Goal: Information Seeking & Learning: Compare options

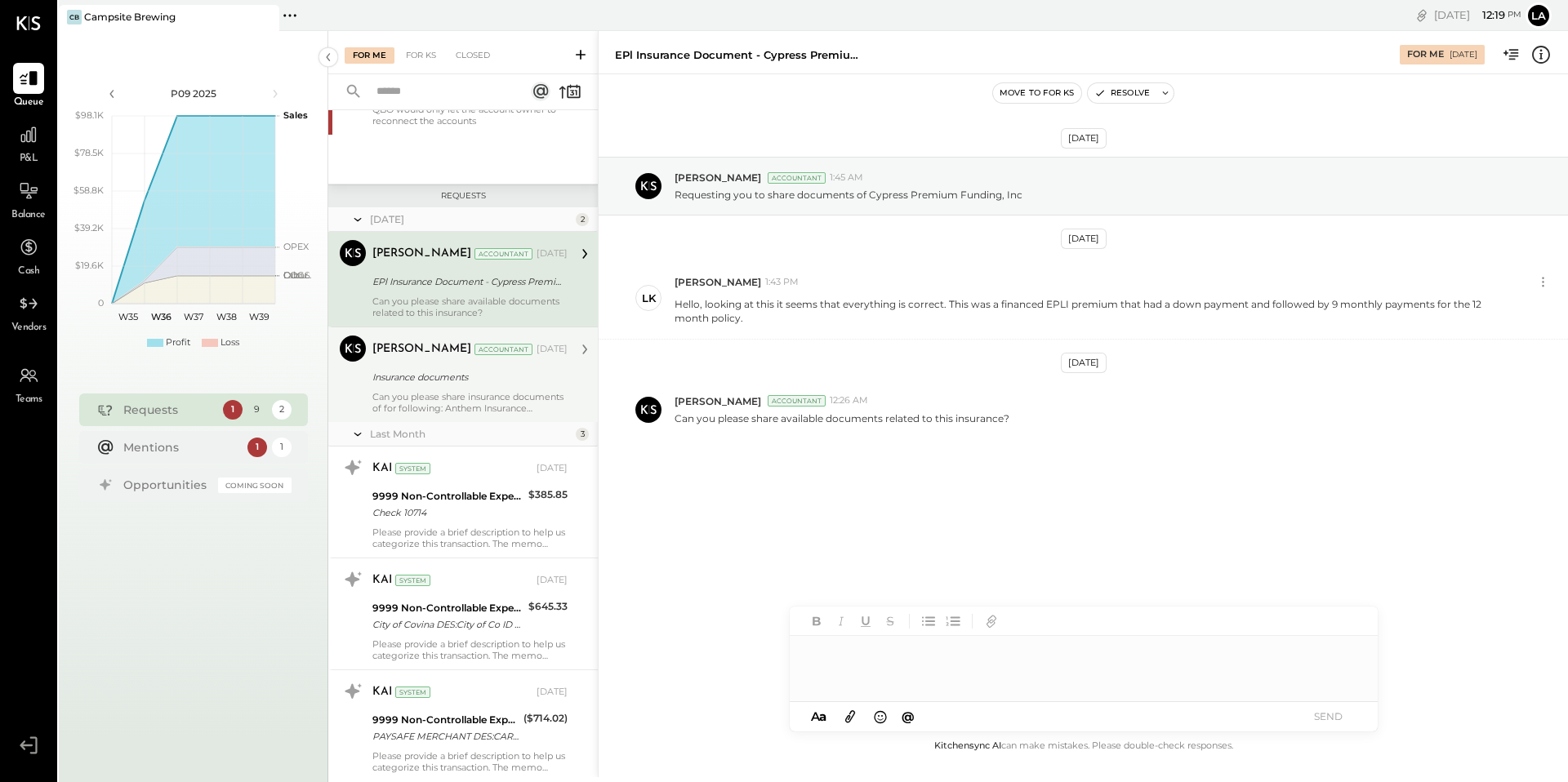
scroll to position [527, 0]
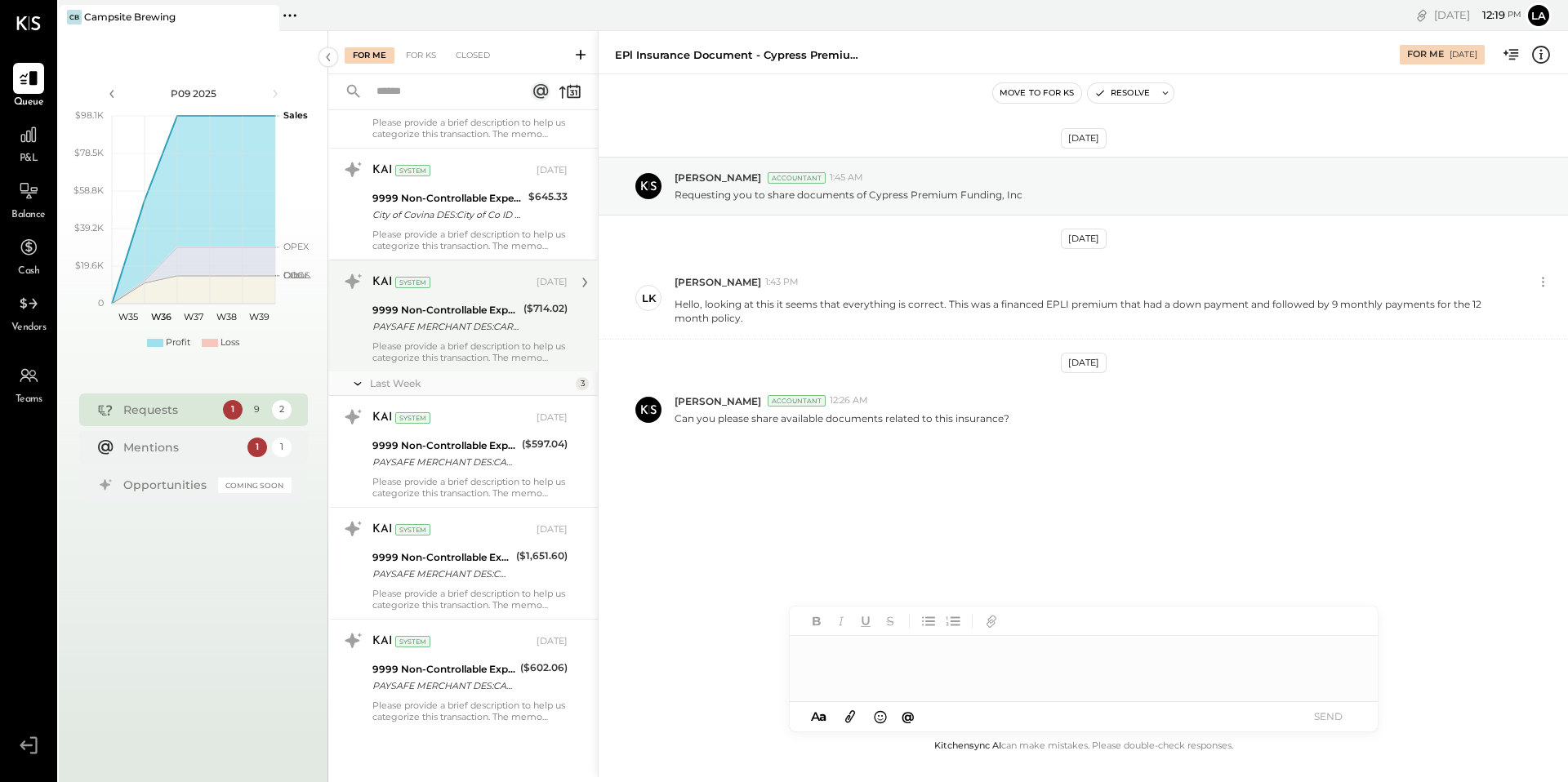
click at [466, 348] on div "Please provide a brief description to help us categorize this transaction. The …" at bounding box center [470, 351] width 195 height 22
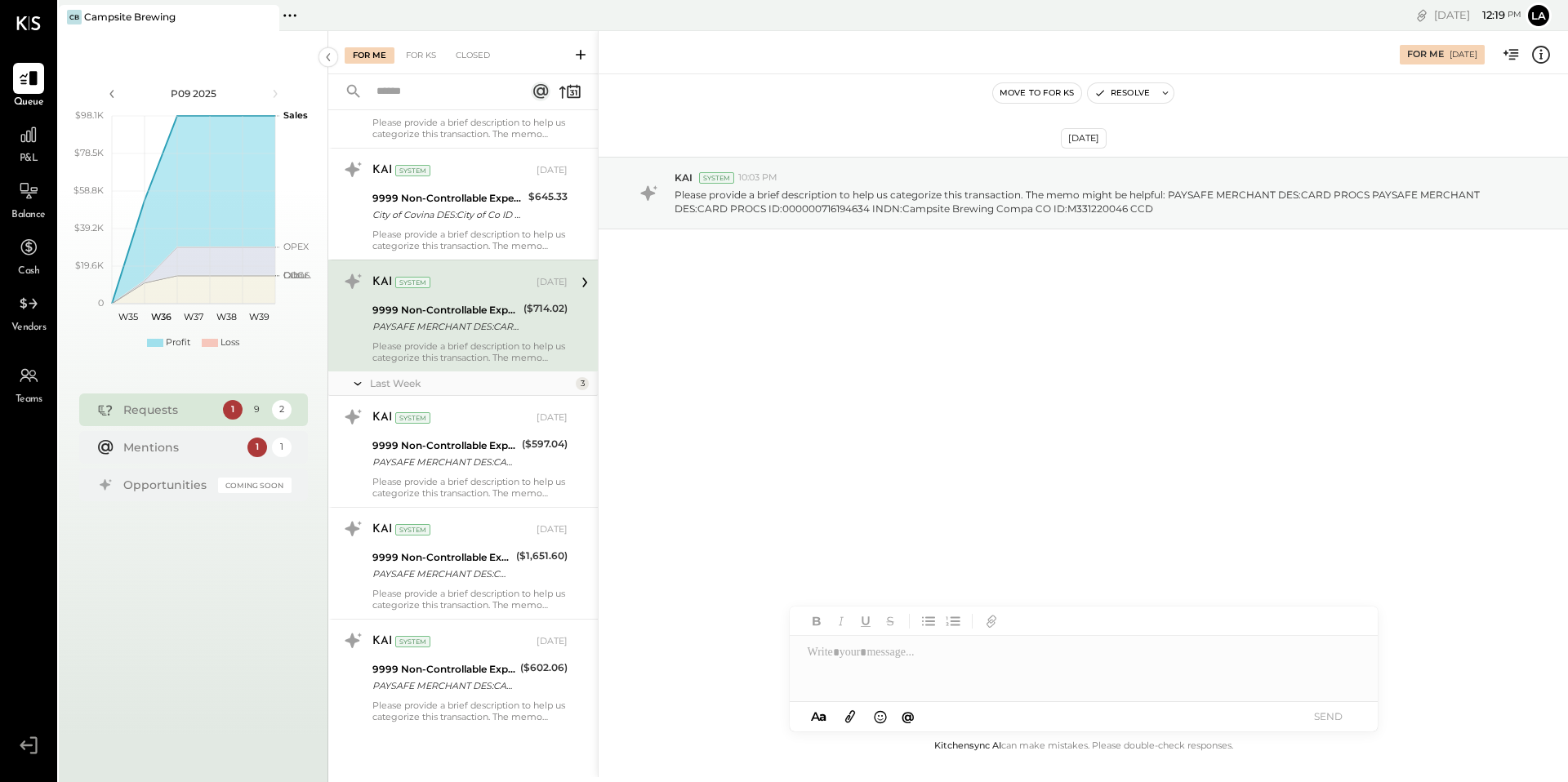
click at [979, 677] on div at bounding box center [1083, 669] width 588 height 66
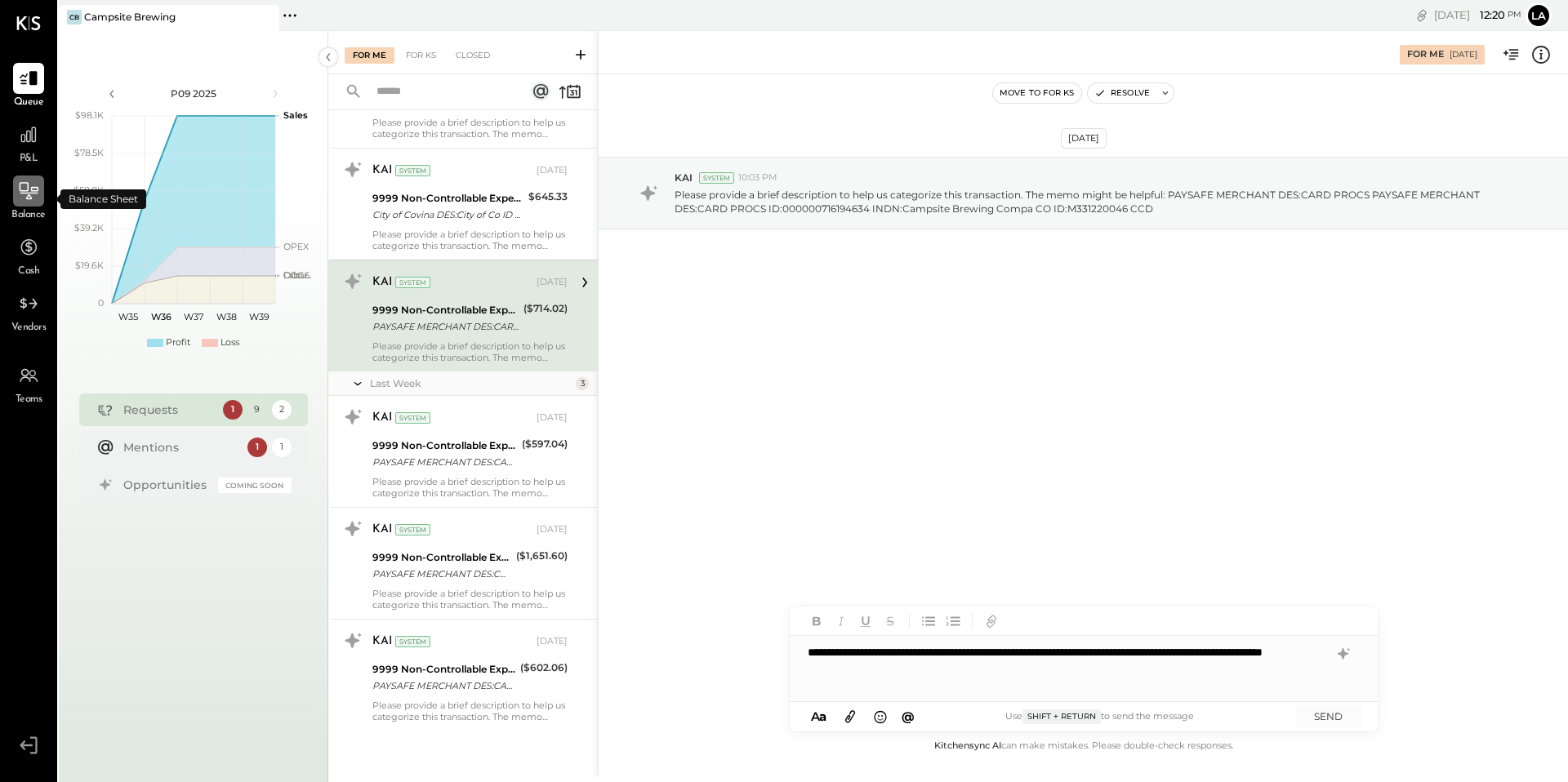
click at [31, 201] on icon at bounding box center [29, 192] width 22 height 22
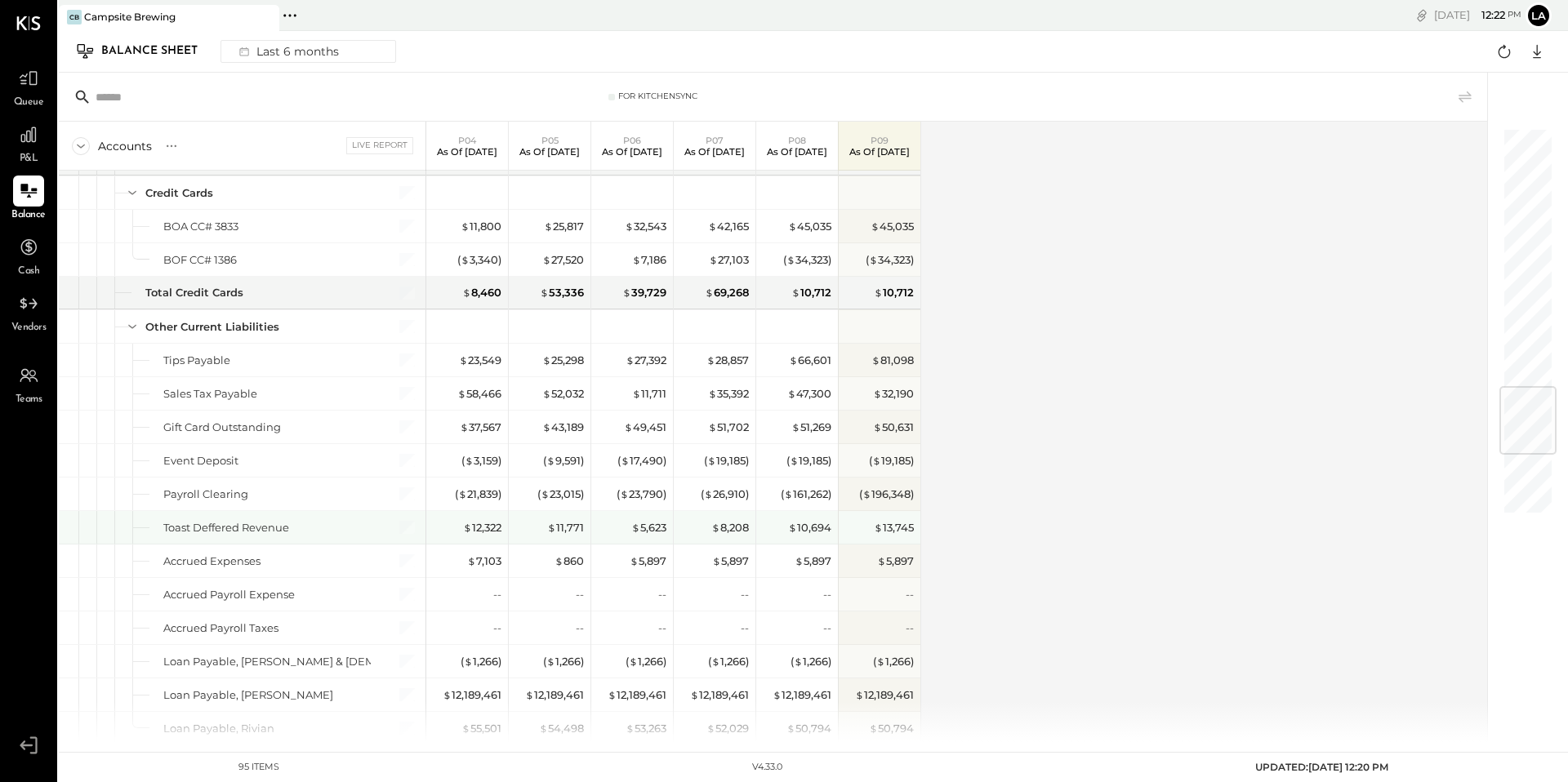
scroll to position [2158, 0]
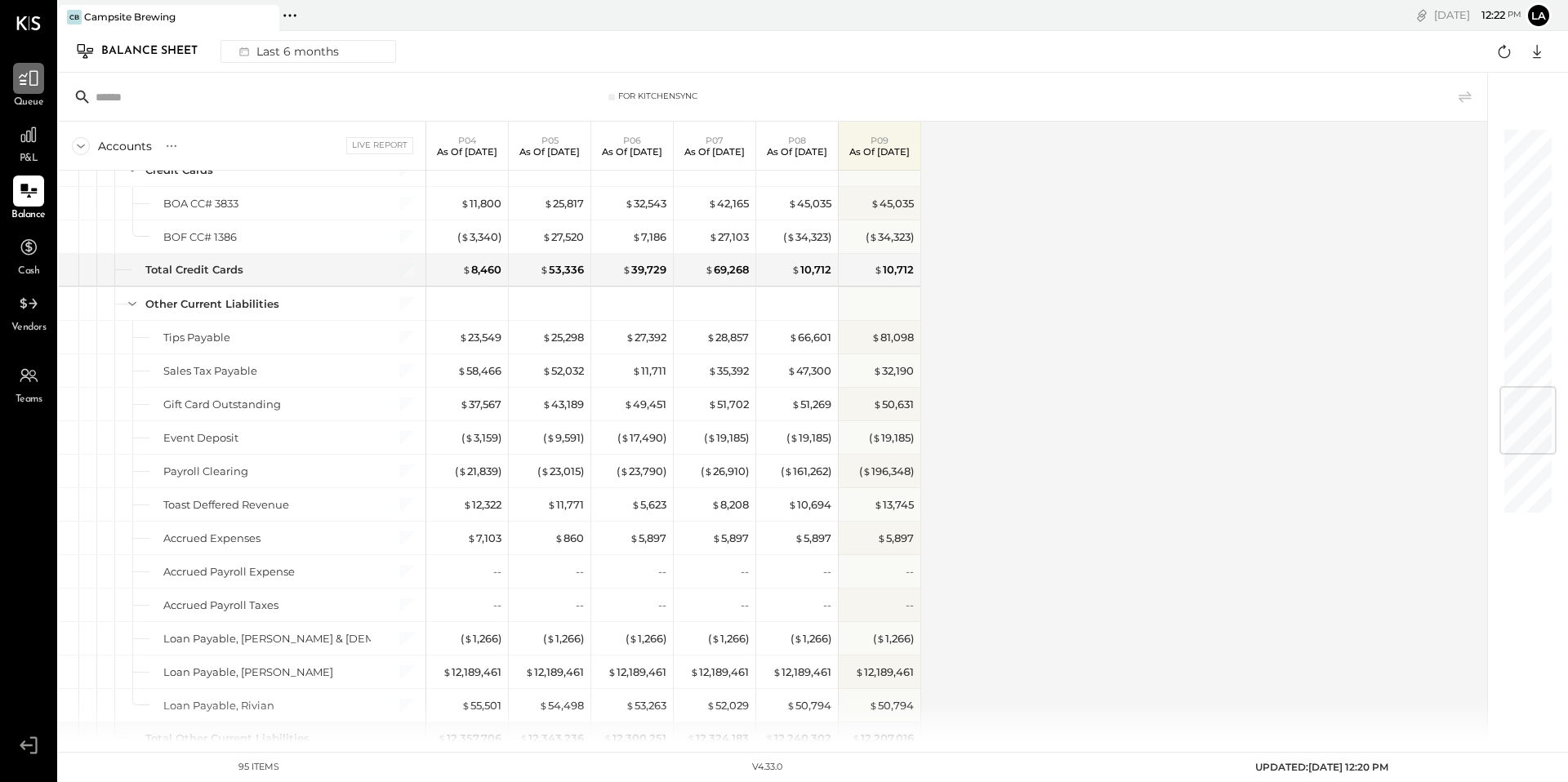
click at [39, 76] on div at bounding box center [29, 78] width 31 height 31
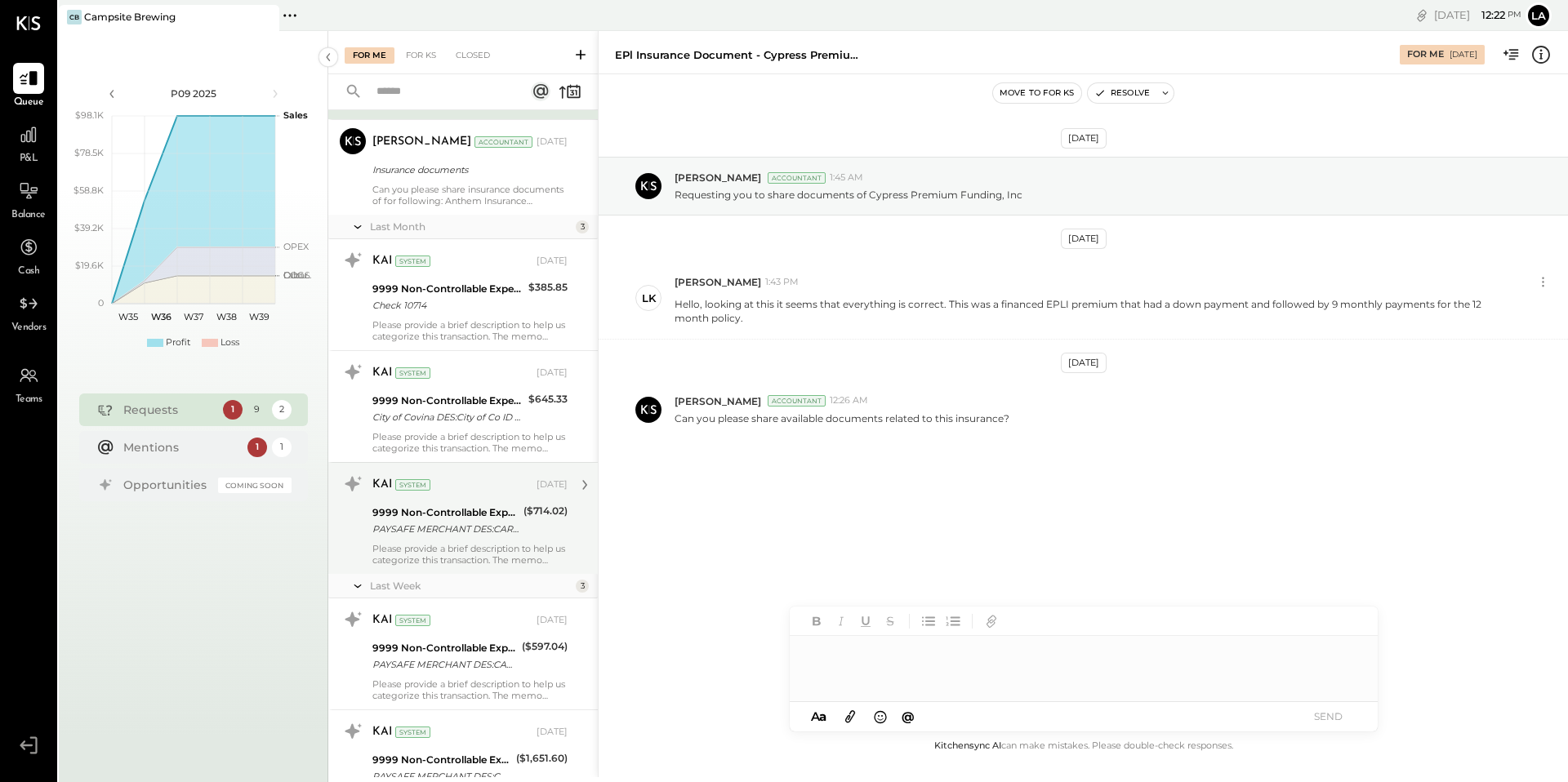
scroll to position [326, 0]
click at [454, 539] on div "KAI System [DATE] 9999 Non-Controllable Expenses:Other Income and Expenses:To B…" at bounding box center [470, 517] width 195 height 94
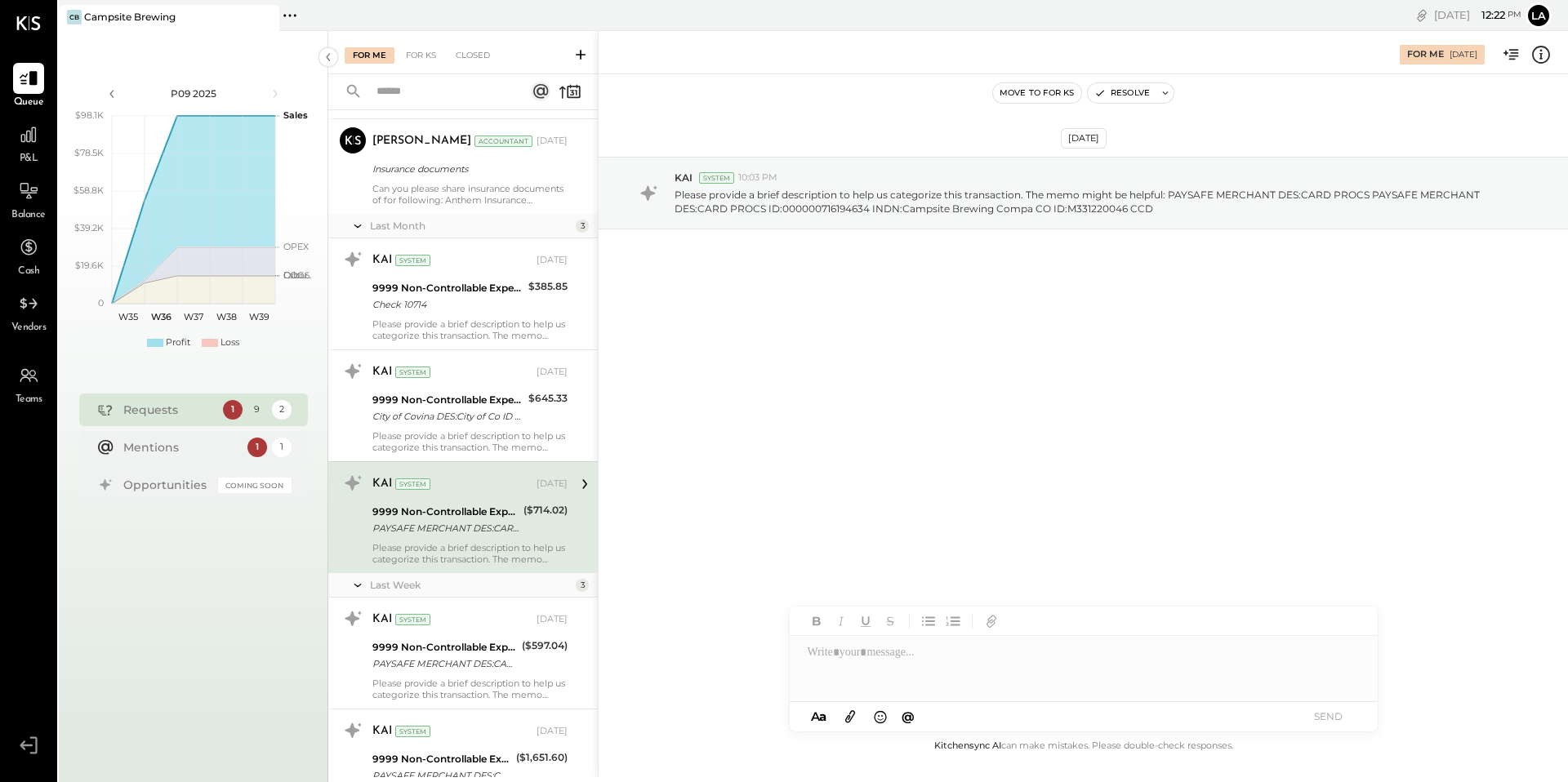
click at [906, 668] on div at bounding box center [1083, 669] width 588 height 66
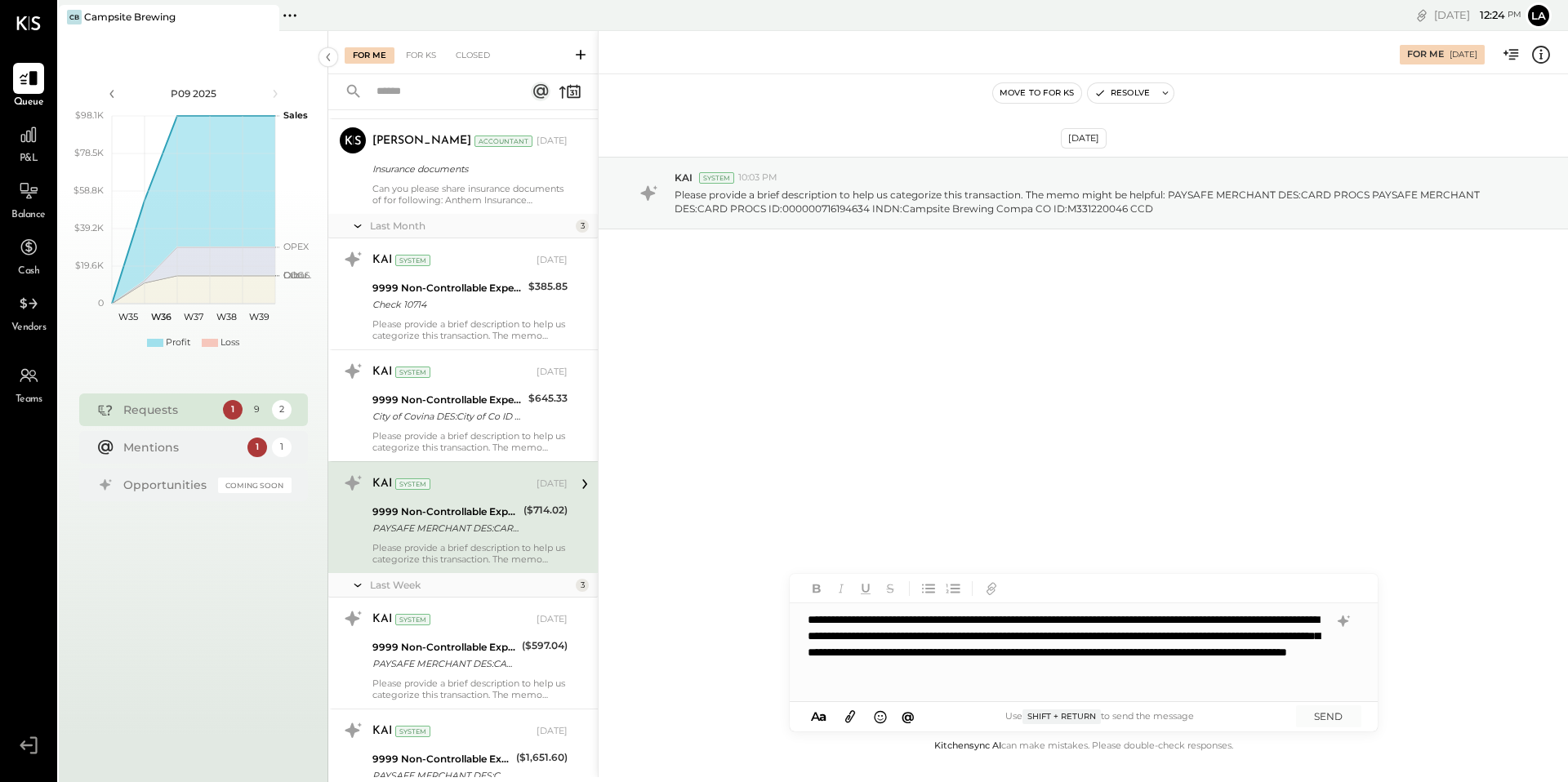
click at [809, 668] on div "**********" at bounding box center [1083, 652] width 588 height 98
click at [939, 670] on div "**********" at bounding box center [1083, 652] width 588 height 98
click at [989, 684] on div "**********" at bounding box center [1083, 652] width 588 height 98
click at [1341, 710] on button "SEND" at bounding box center [1329, 716] width 66 height 22
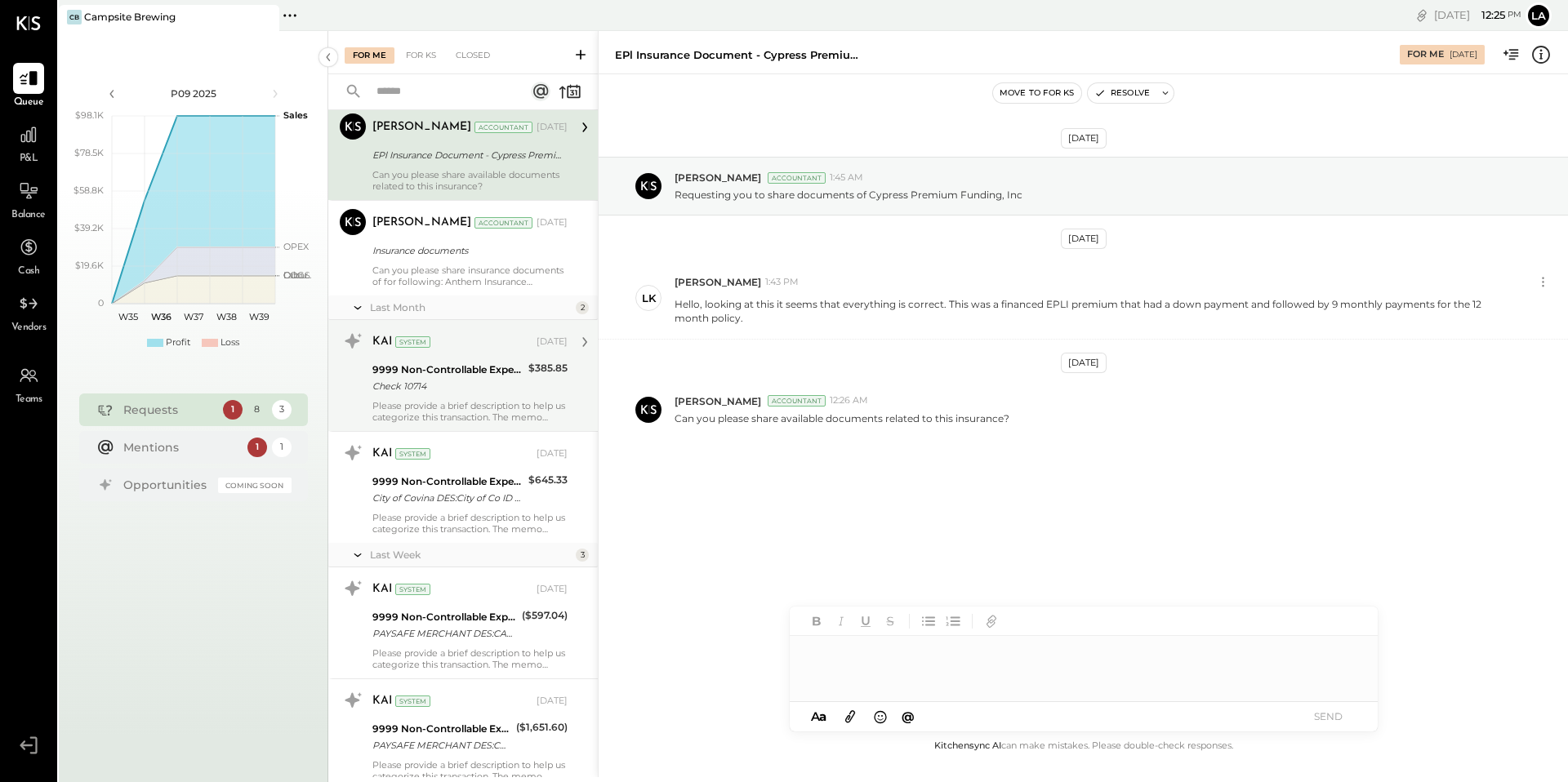
scroll to position [245, 0]
click at [486, 388] on div "Check 10714" at bounding box center [448, 385] width 151 height 16
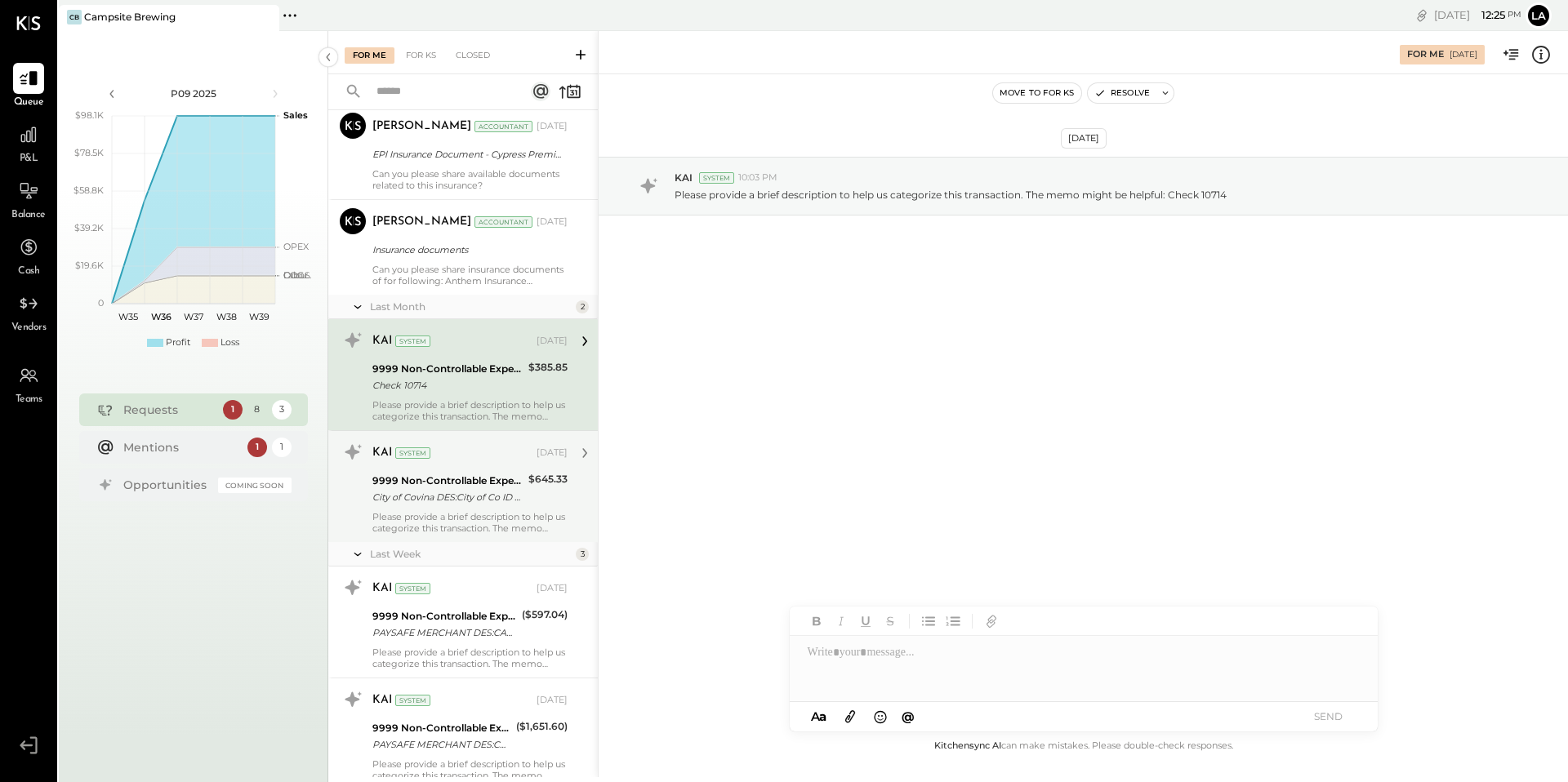
click at [504, 516] on div "Please provide a brief description to help us categorize this transaction. The …" at bounding box center [470, 522] width 195 height 22
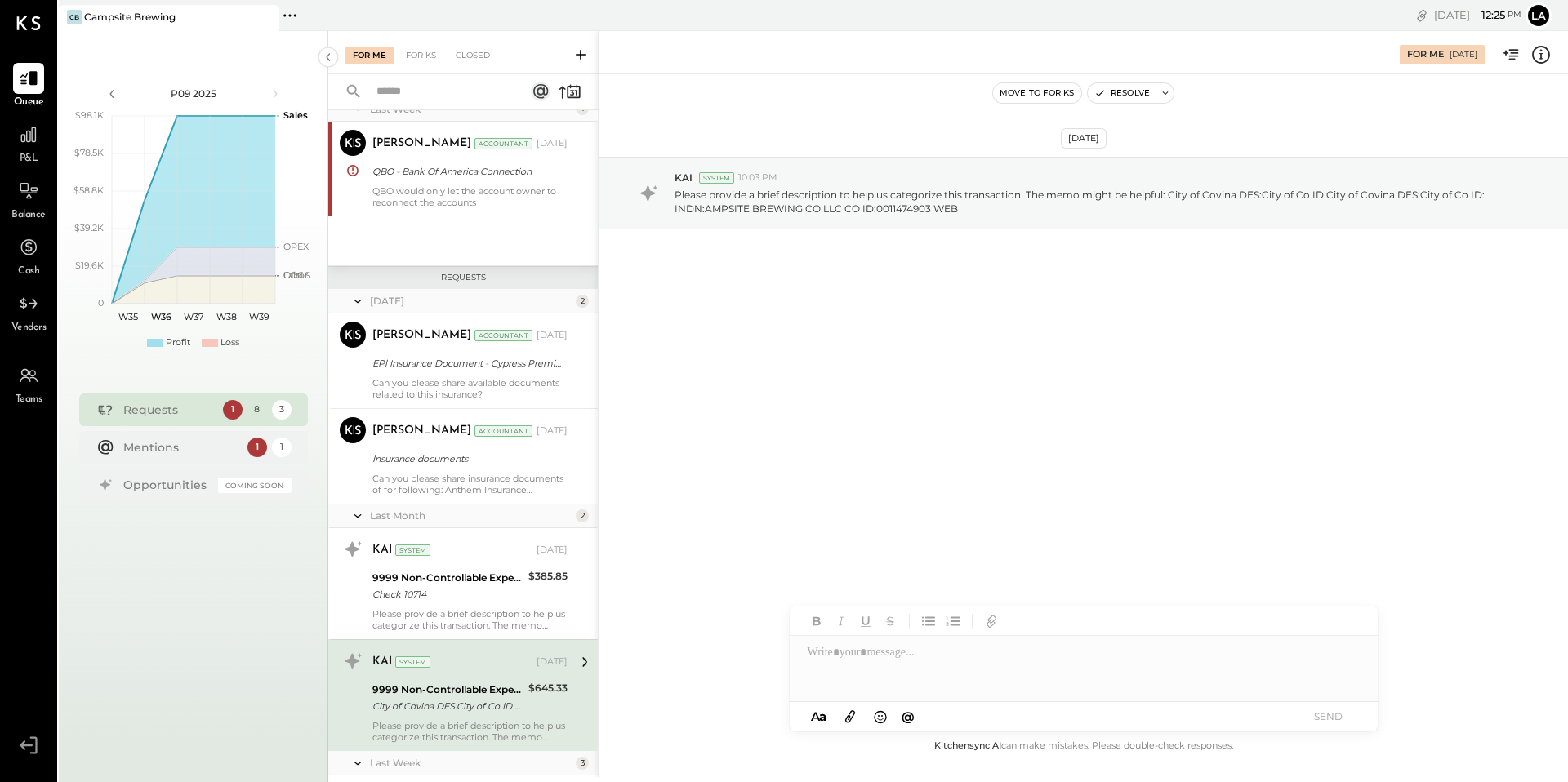
scroll to position [27, 0]
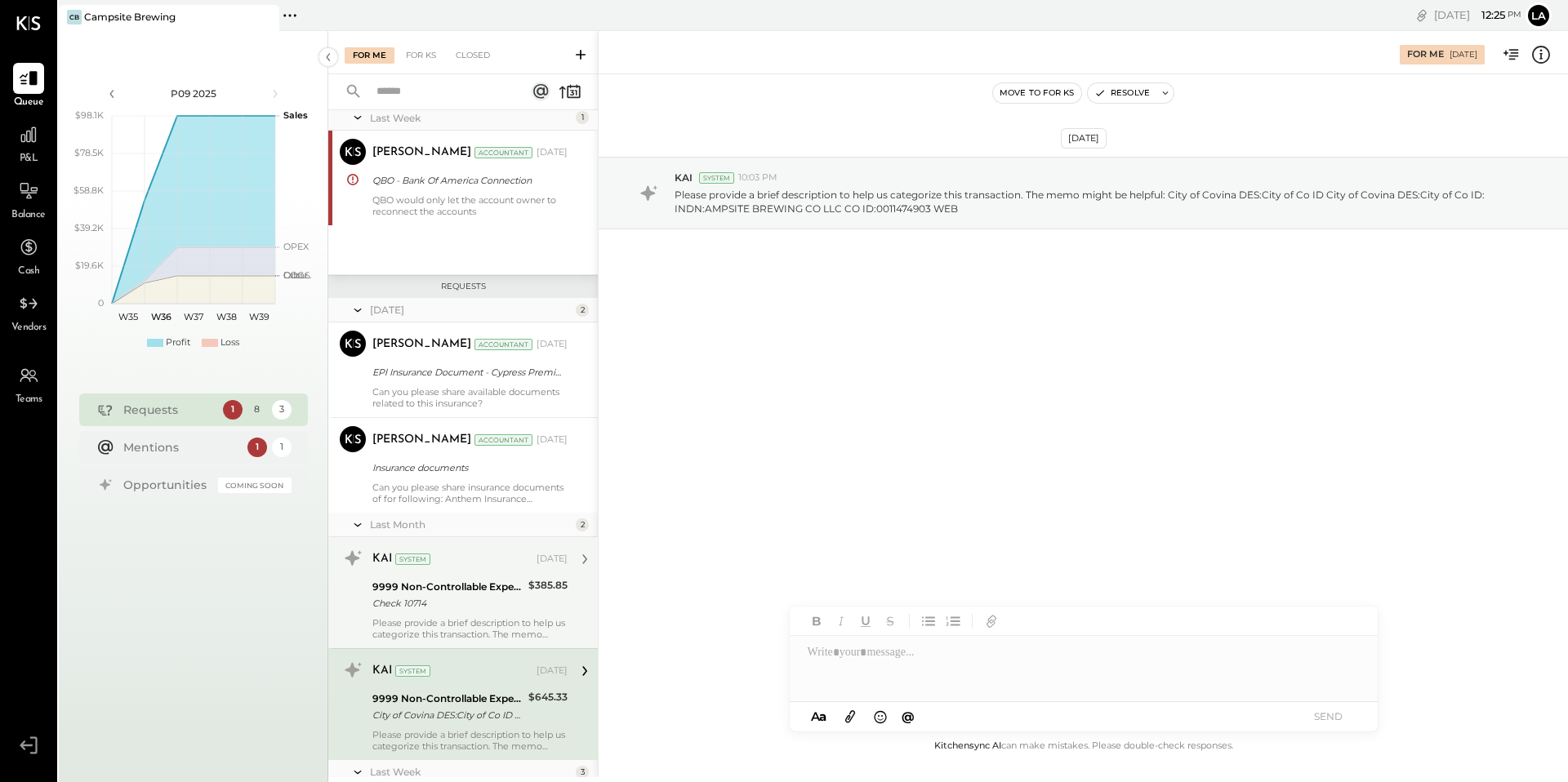
click at [481, 604] on div "Check 10714" at bounding box center [448, 603] width 151 height 16
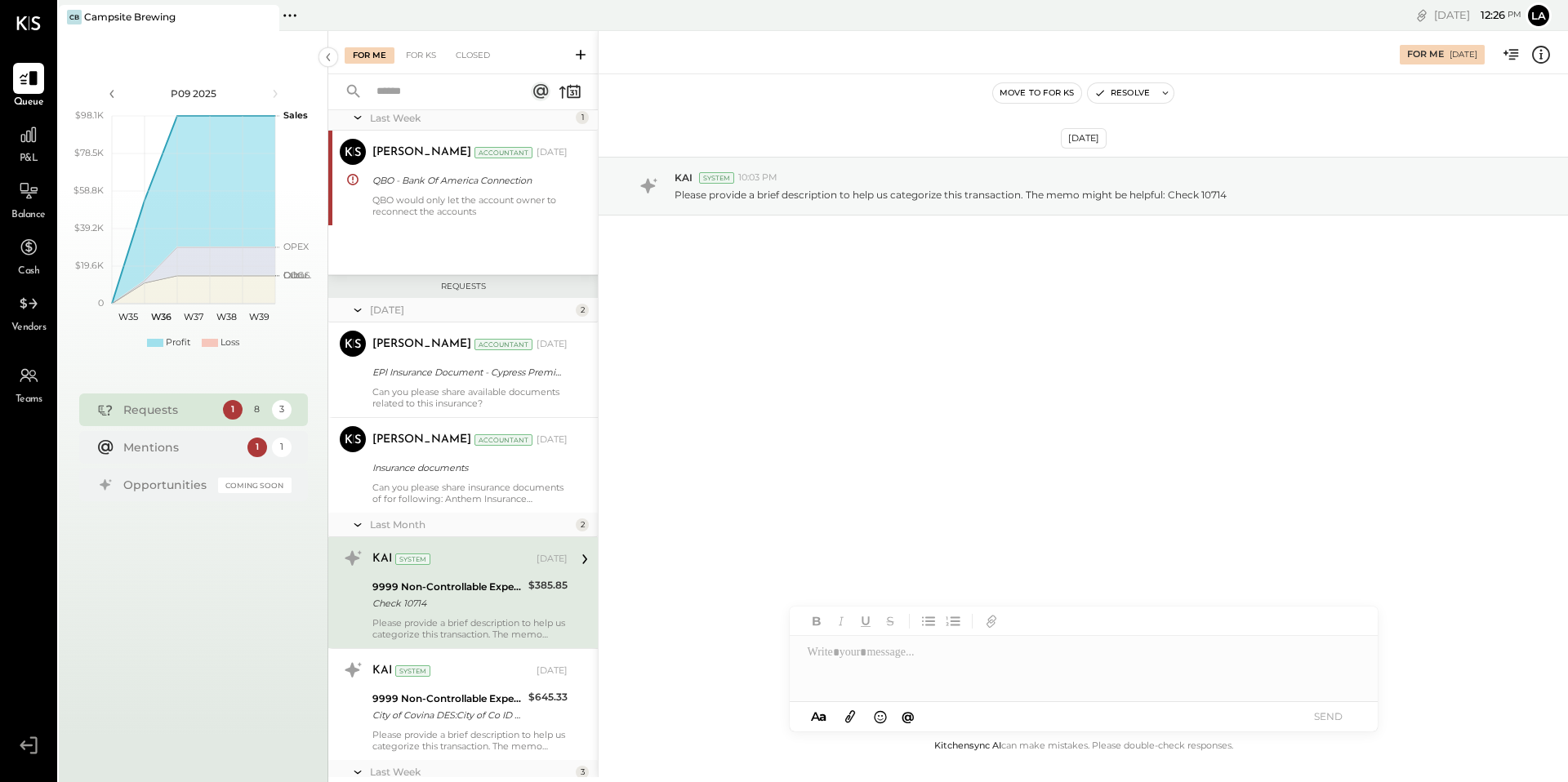
click at [1106, 676] on div at bounding box center [1083, 669] width 588 height 66
click at [1323, 725] on button "SEND" at bounding box center [1329, 716] width 66 height 22
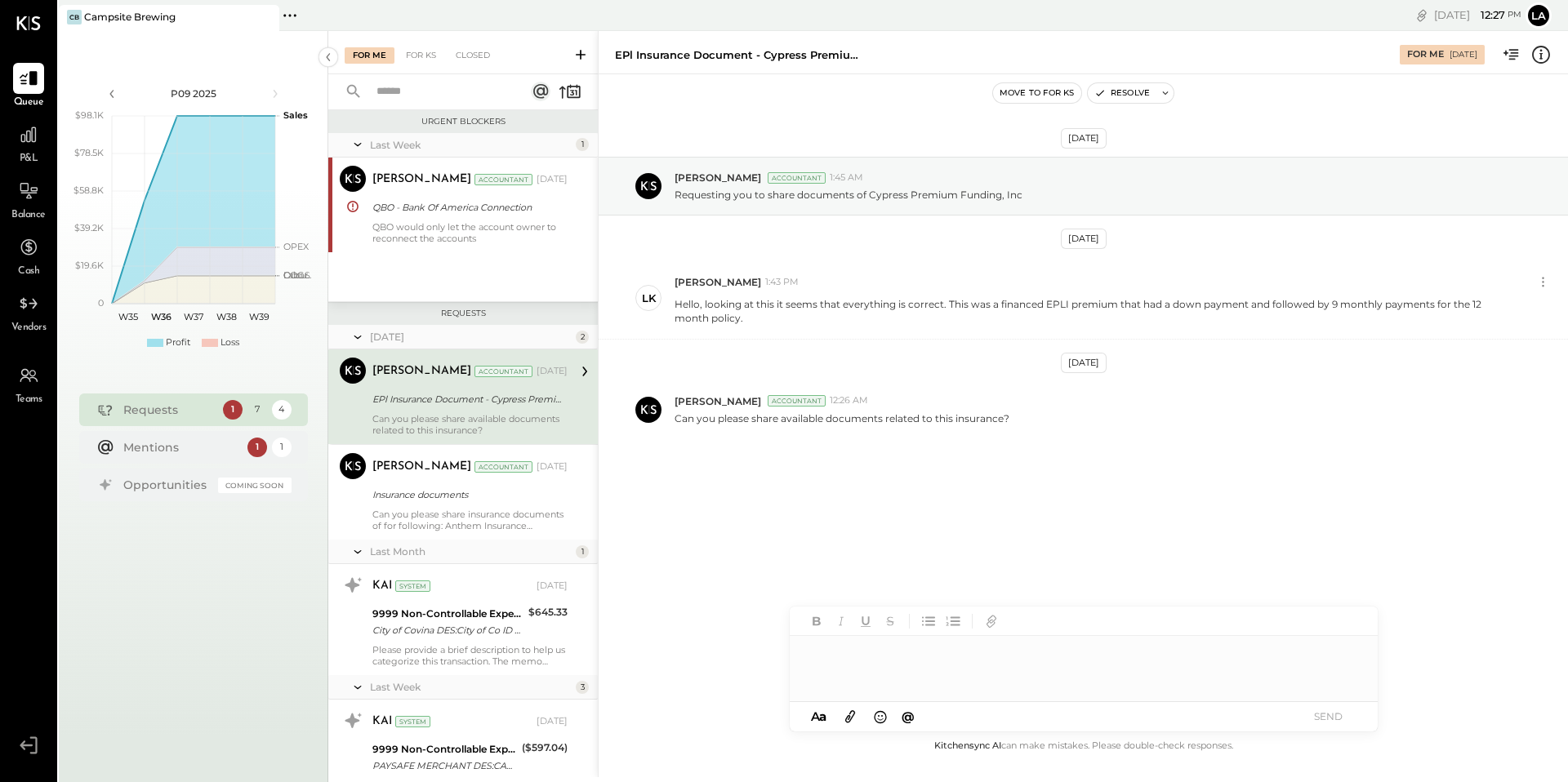
click at [461, 406] on div "EPl Insurance Document - Cypress Premium Funding, Inc" at bounding box center [467, 400] width 190 height 16
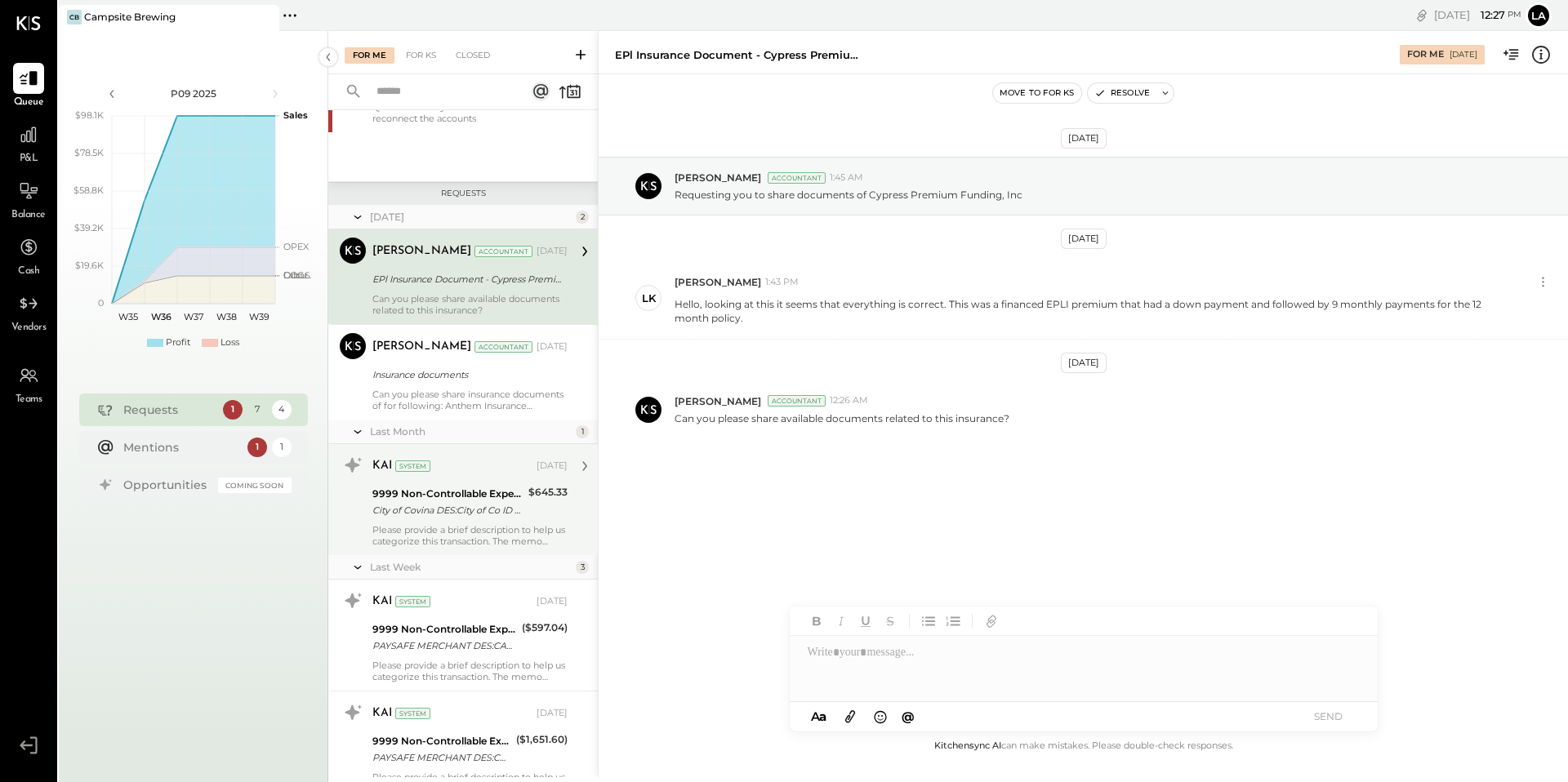
scroll to position [121, 0]
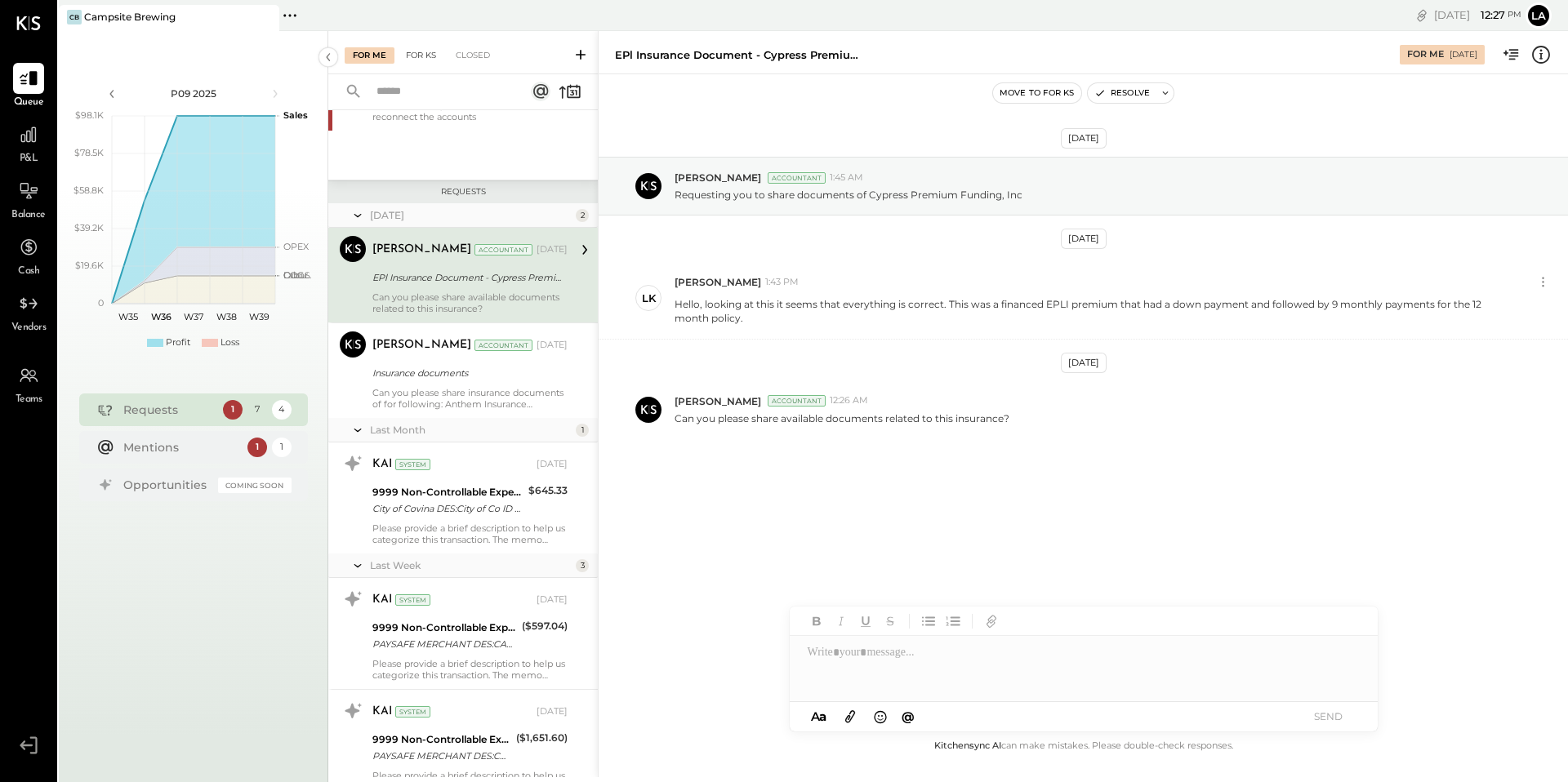
click at [428, 58] on div "For KS" at bounding box center [421, 56] width 47 height 16
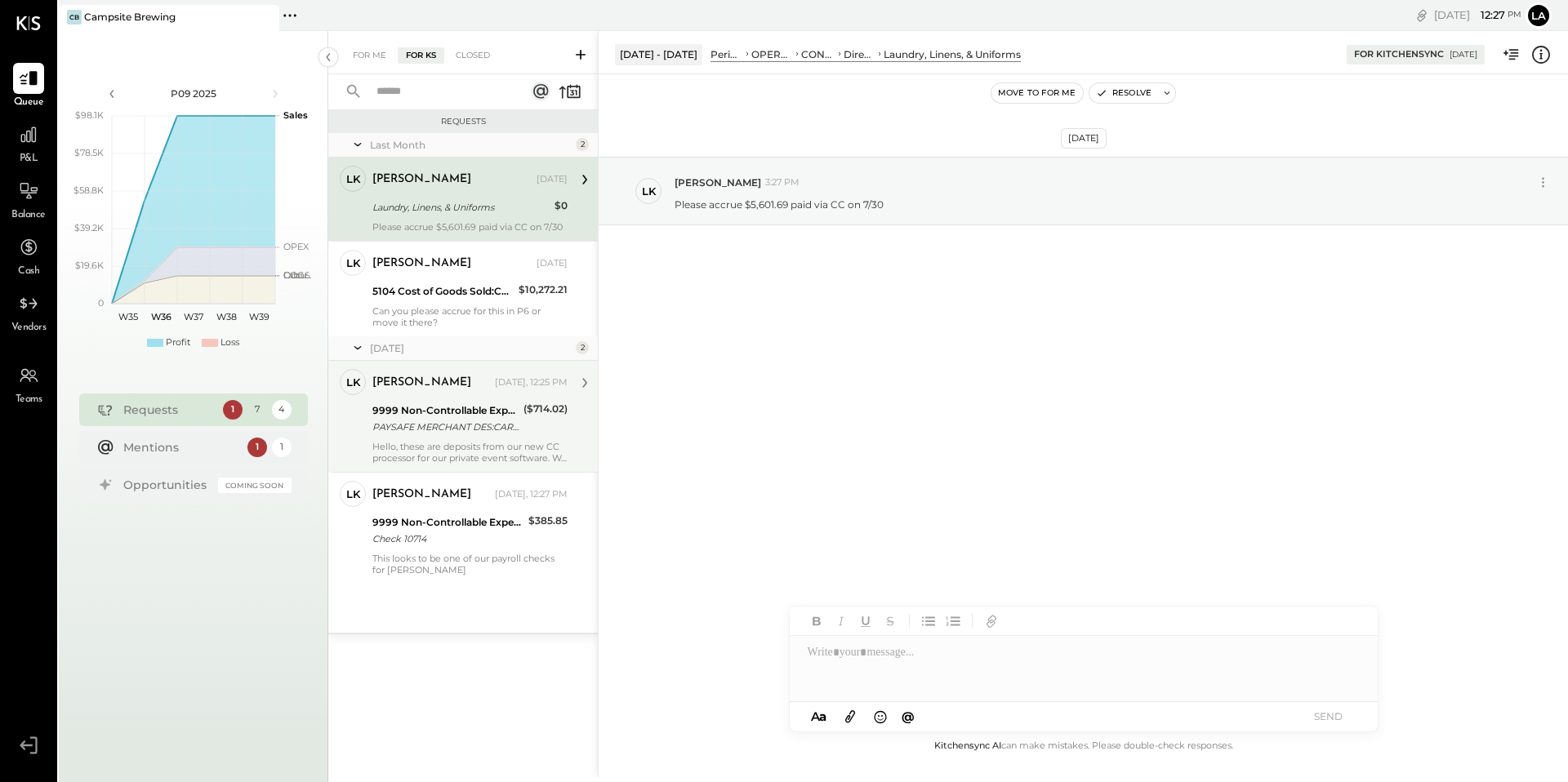
click at [474, 457] on div "Hello, these are deposits from our new CC processor for our private event softw…" at bounding box center [470, 452] width 195 height 22
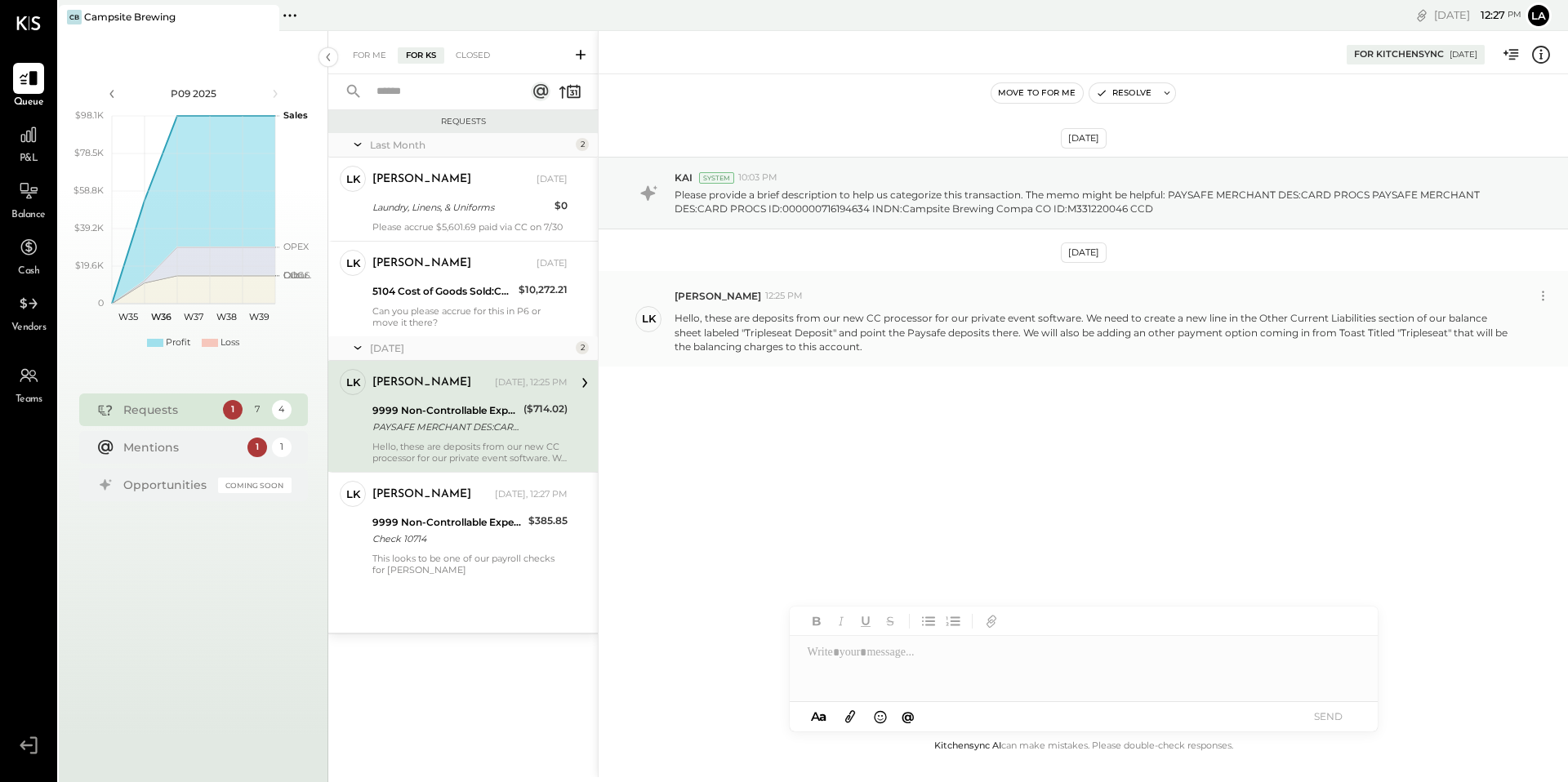
drag, startPoint x: 896, startPoint y: 346, endPoint x: 677, endPoint y: 311, distance: 221.8
click at [677, 311] on p "Hello, these are deposits from our new CC processor for our private event softw…" at bounding box center [1092, 332] width 836 height 41
copy p "Hello, these are deposits from our new CC processor for our private event softw…"
click at [372, 58] on div "For Me" at bounding box center [369, 56] width 50 height 16
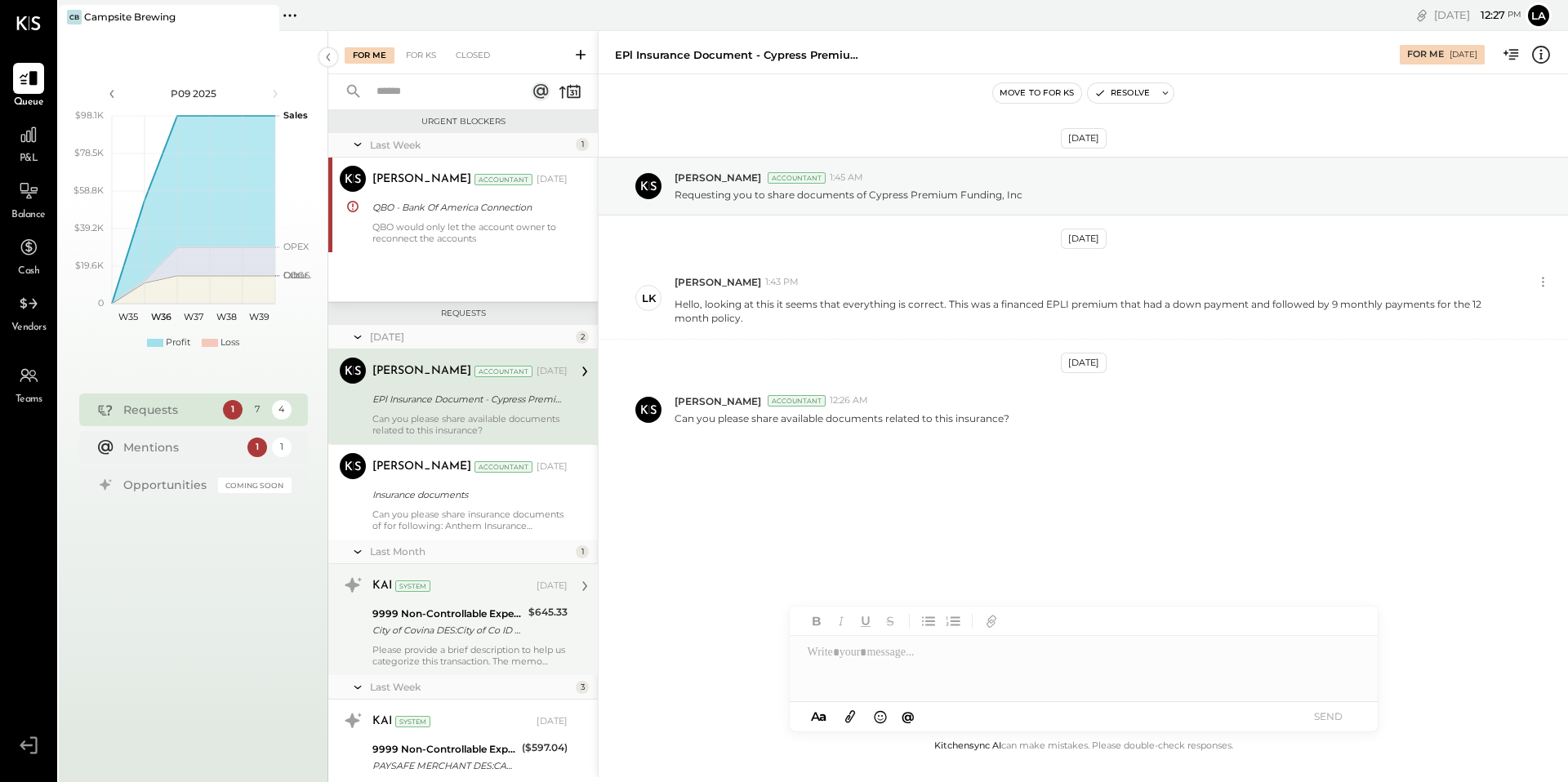
scroll to position [304, 0]
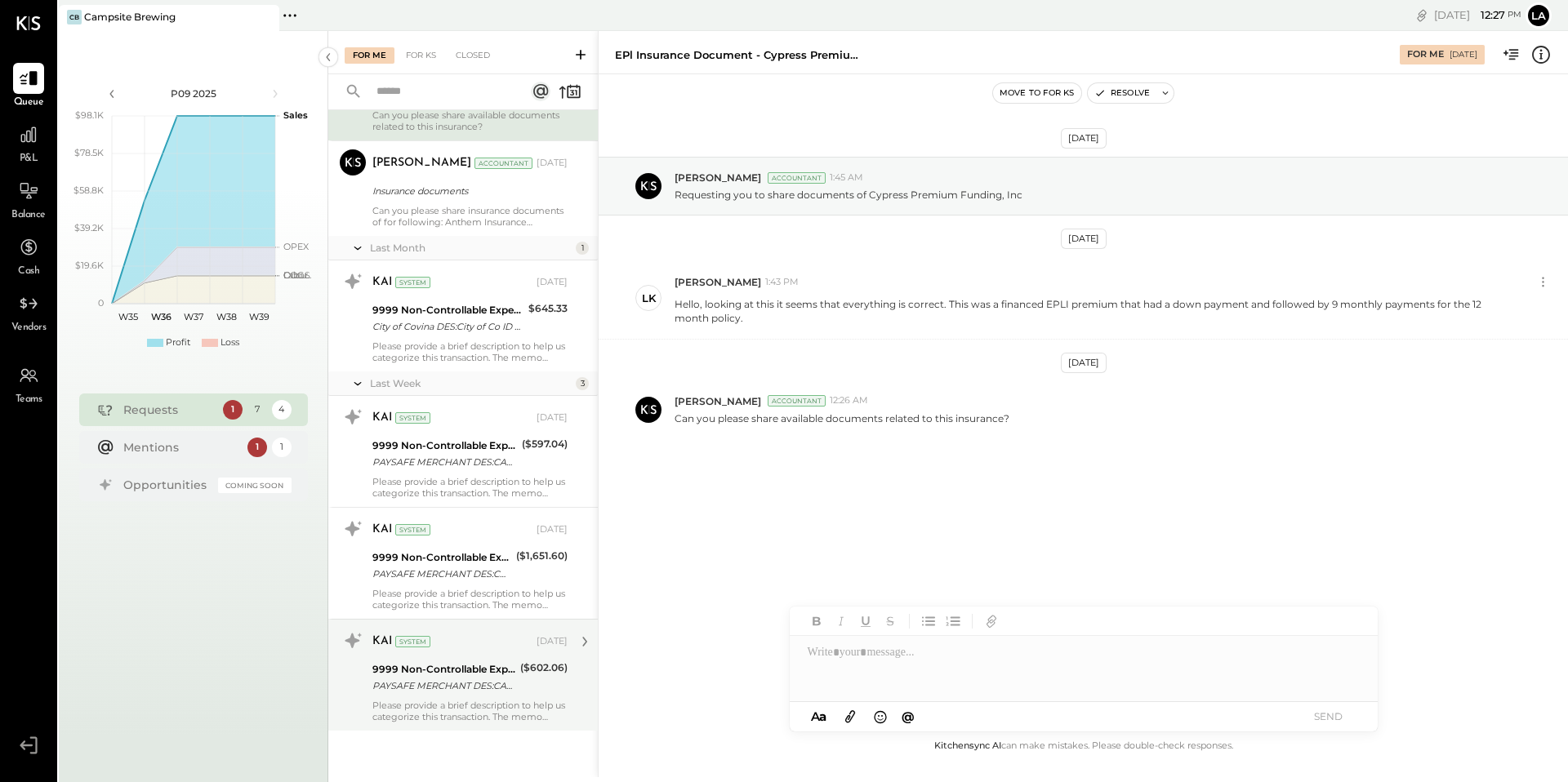
click at [472, 679] on div "PAYSAFE MERCHANT DES:CARD PROCS PAYSAFE MERCHANT DES:CARD PROCS ID:000000720746…" at bounding box center [444, 686] width 143 height 16
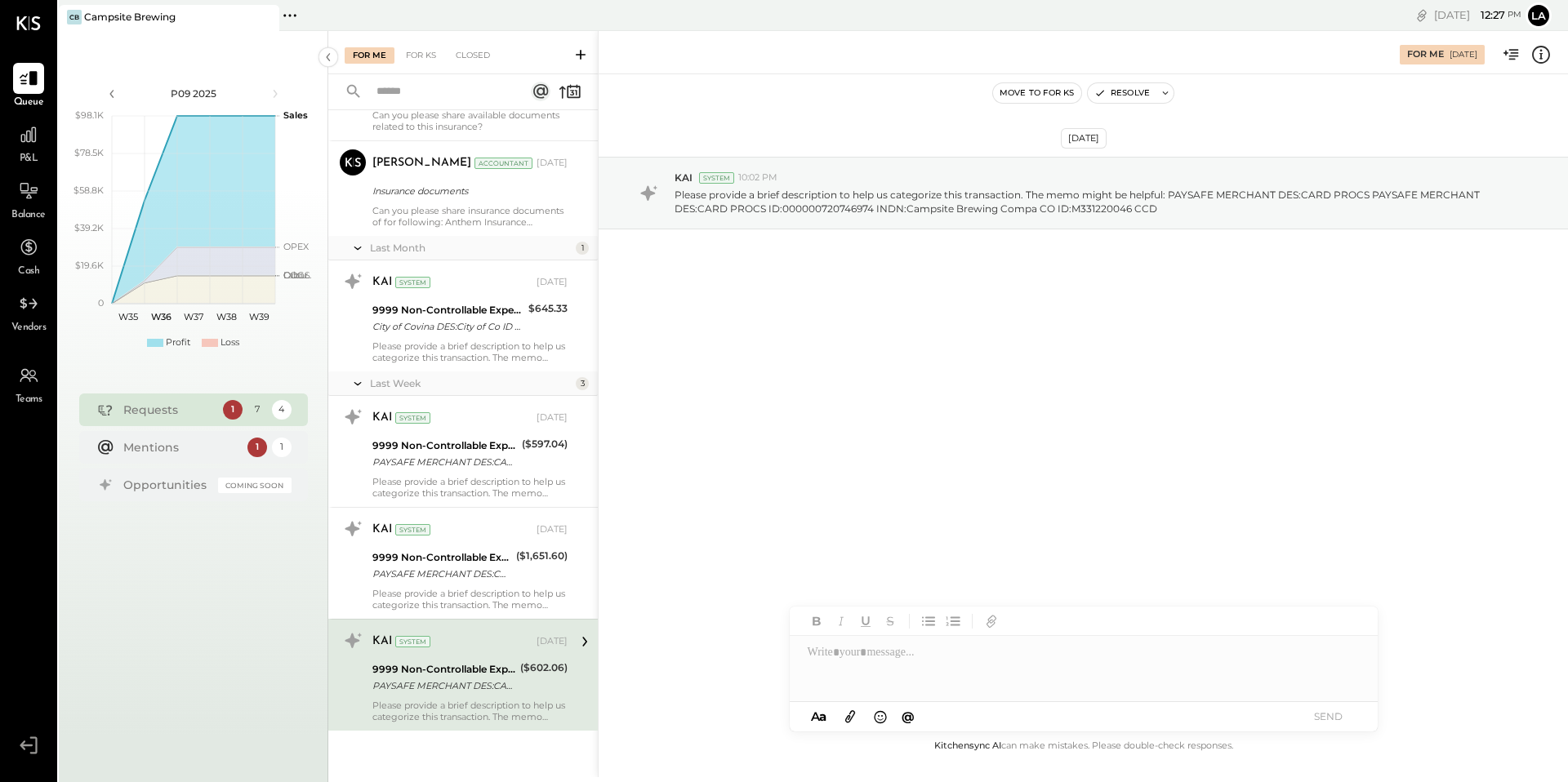
click at [898, 673] on div at bounding box center [1083, 669] width 588 height 66
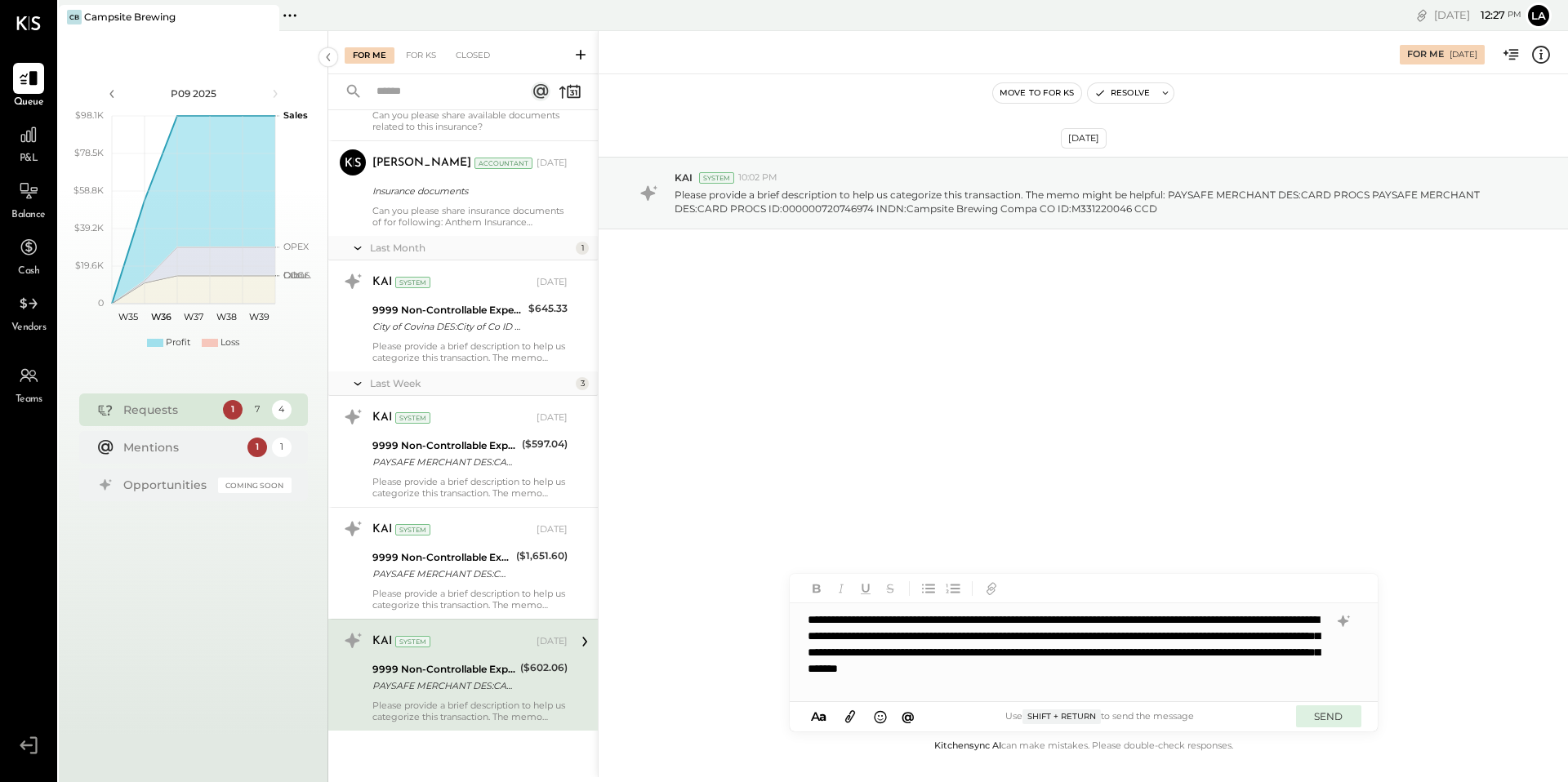
click at [1343, 721] on button "SEND" at bounding box center [1329, 716] width 66 height 22
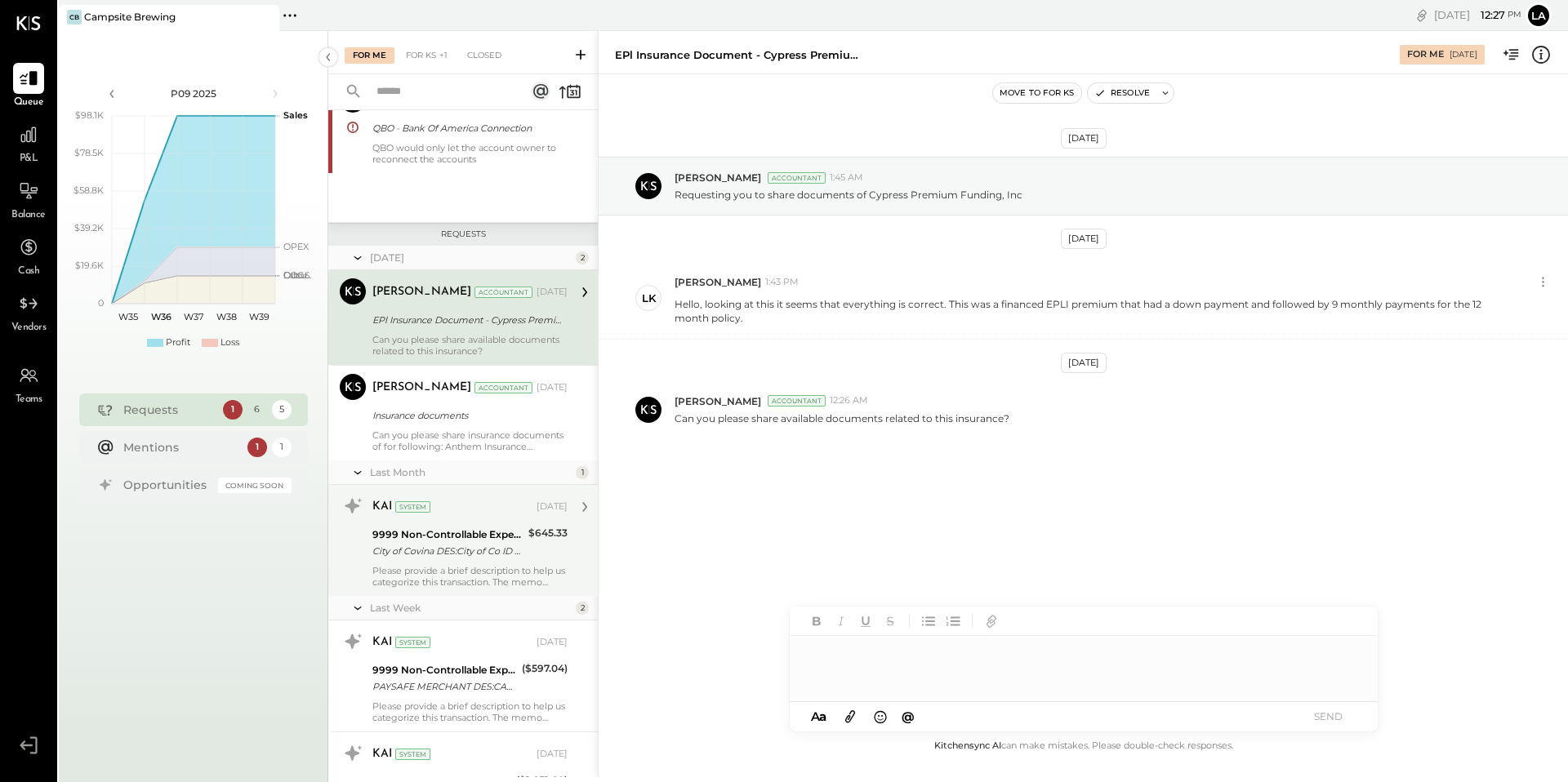
scroll to position [192, 0]
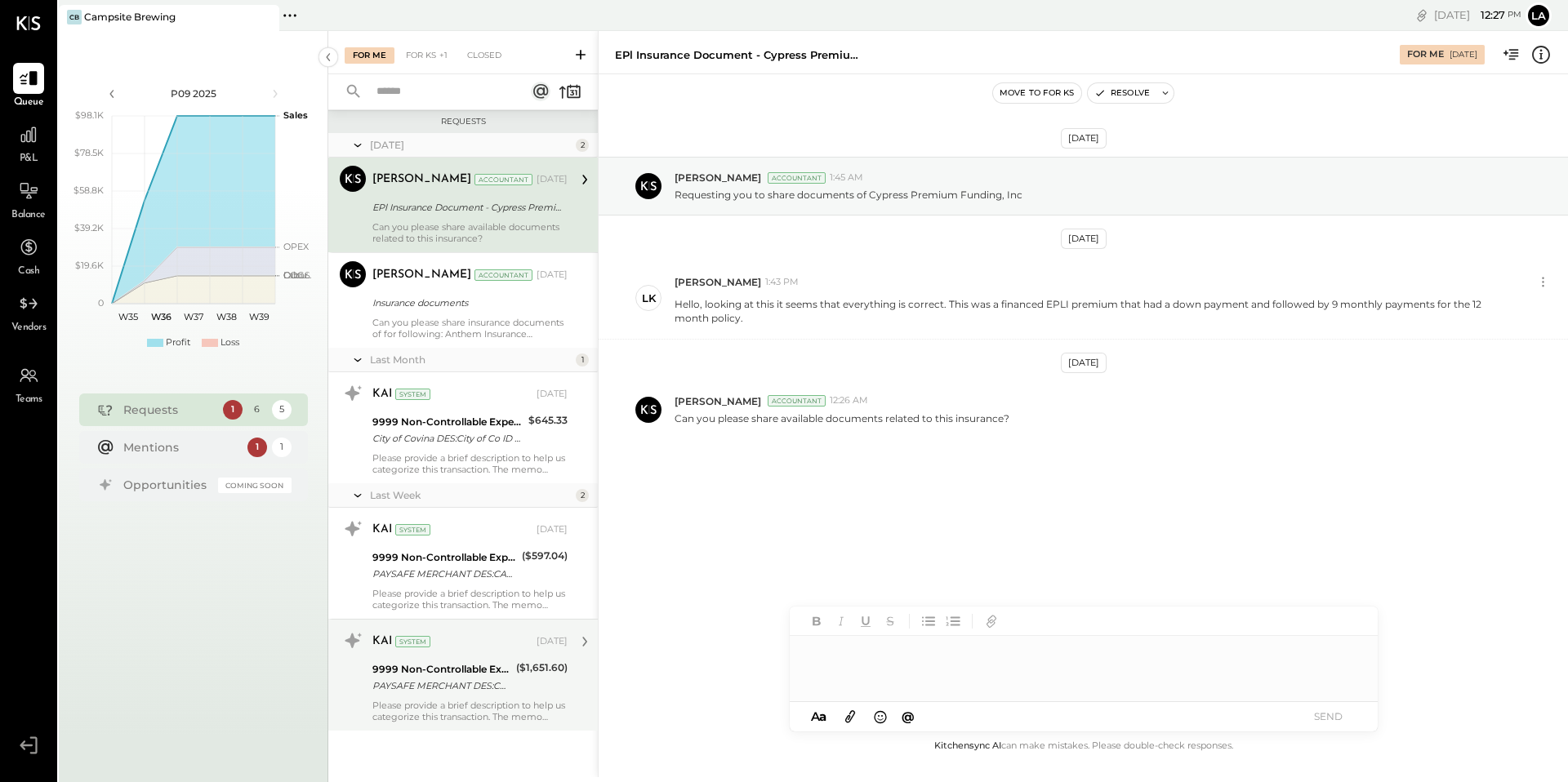
click at [476, 673] on div "9999 Non-Controllable Expenses:Other Income and Expenses:To Be Classified P&L" at bounding box center [442, 670] width 139 height 16
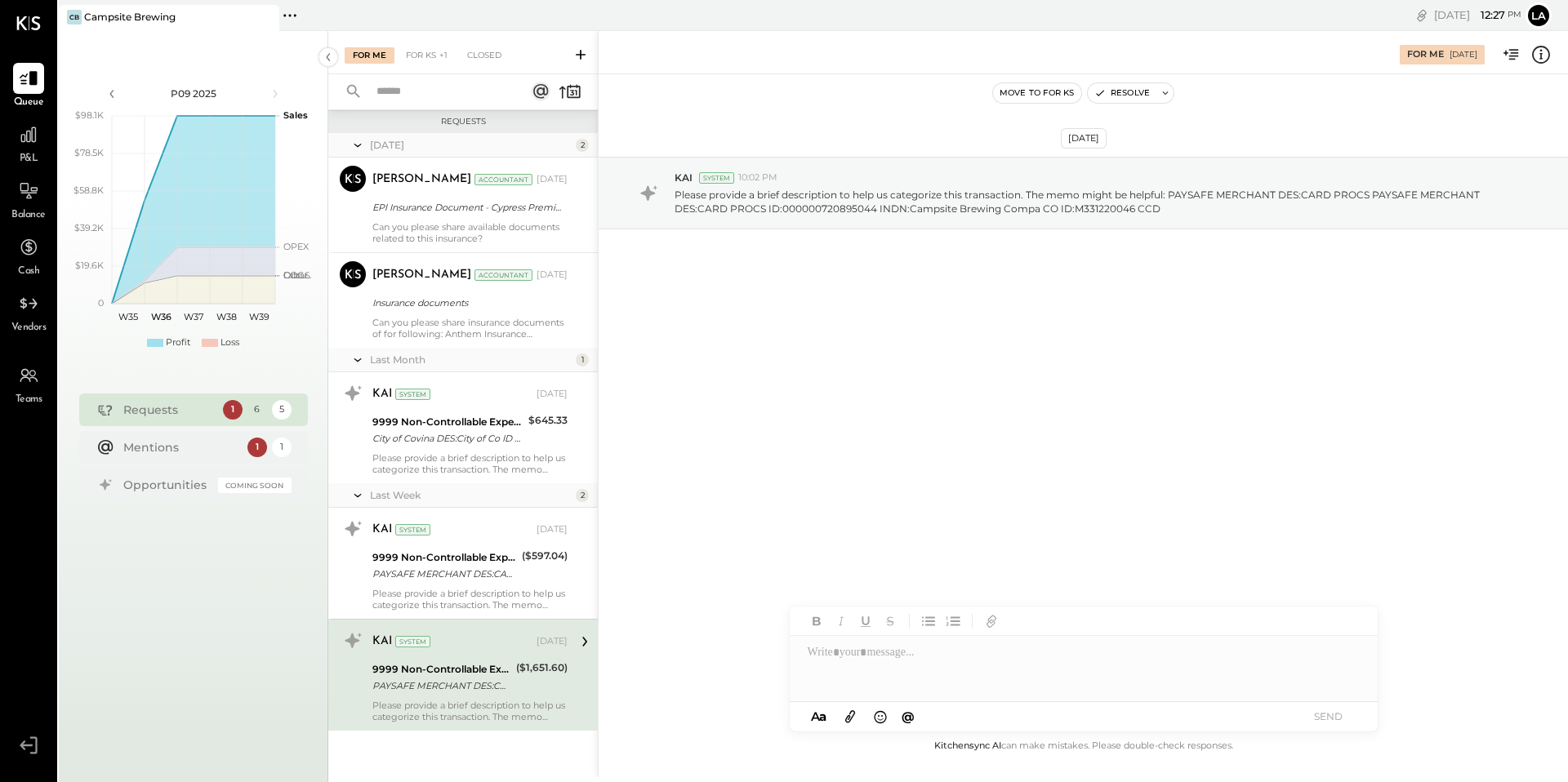
click at [926, 674] on div at bounding box center [1083, 669] width 588 height 66
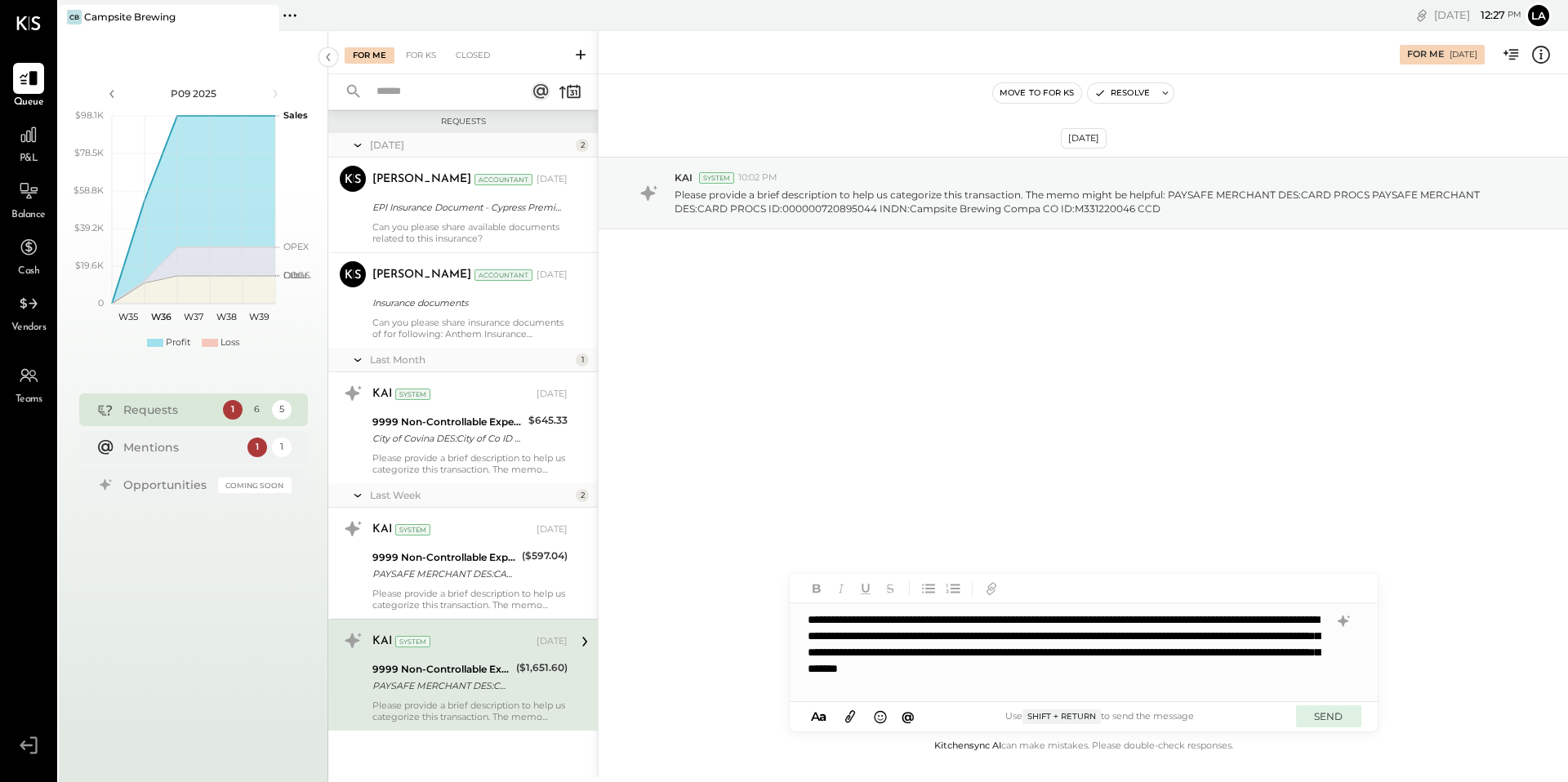
click at [1328, 708] on button "SEND" at bounding box center [1329, 716] width 66 height 22
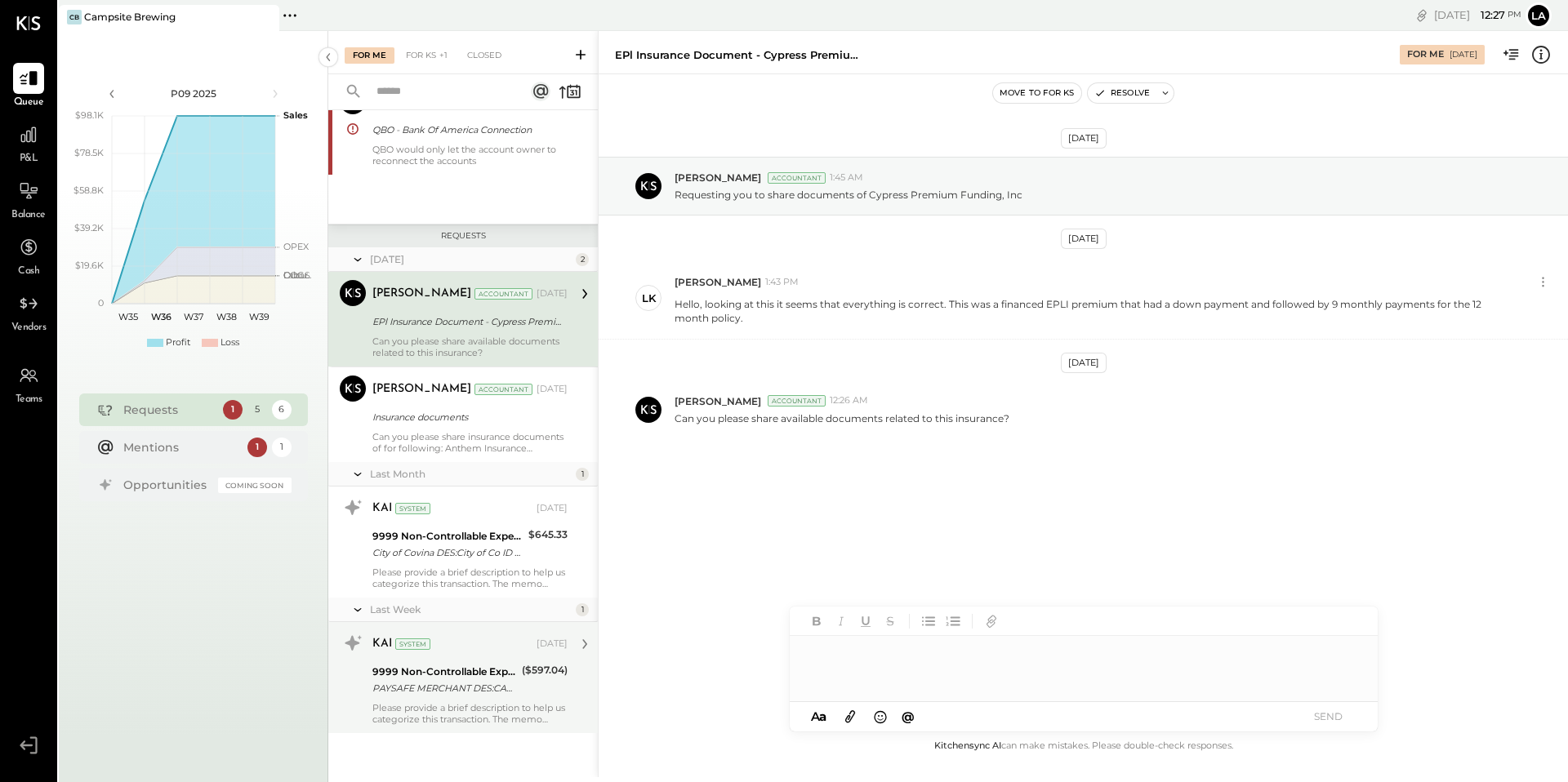
scroll to position [80, 0]
click at [476, 698] on div "KAI System [DATE] 9999 Non-Controllable Expenses:Other Income and Expenses:To B…" at bounding box center [470, 675] width 195 height 94
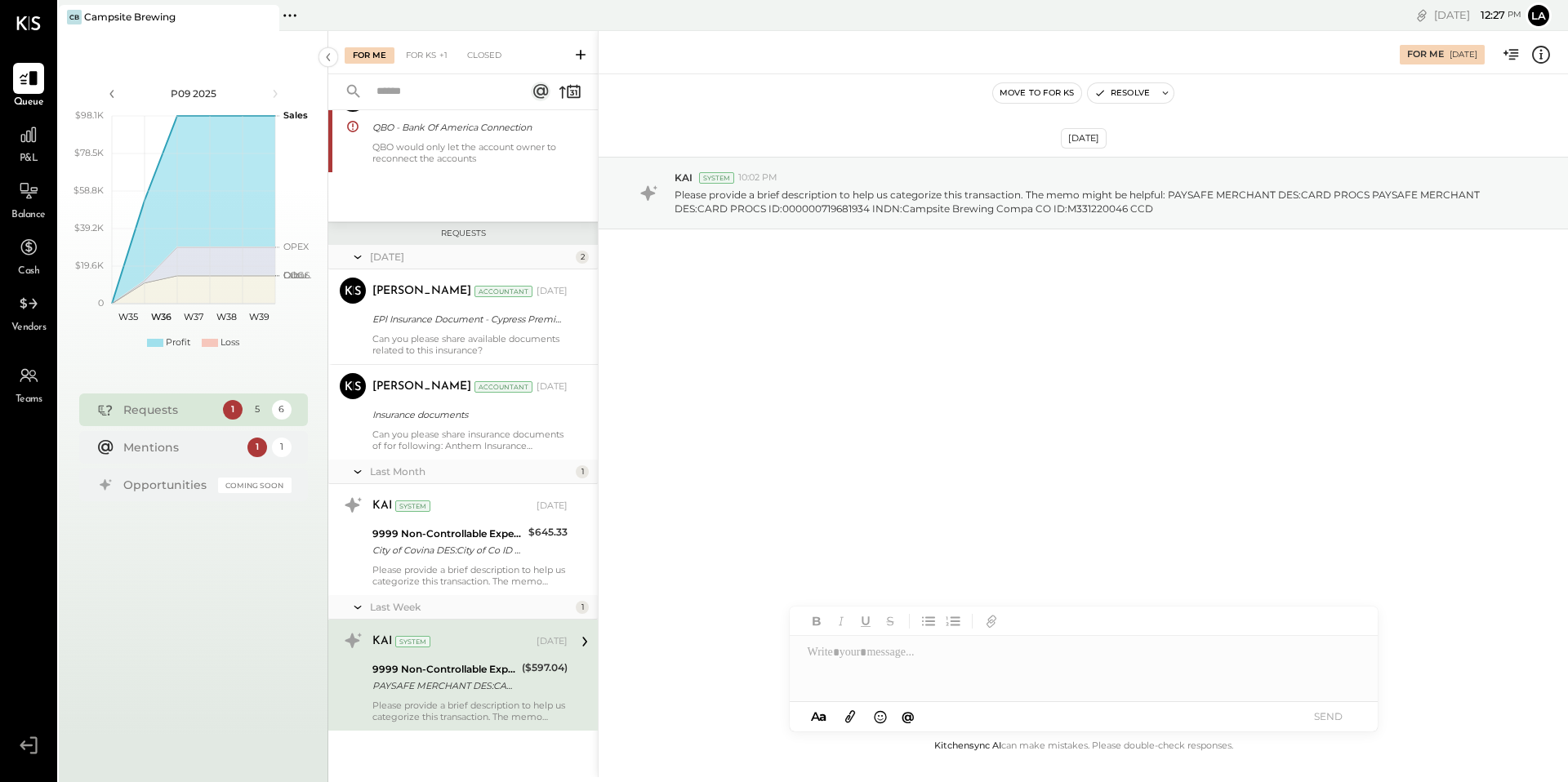
click at [966, 671] on div at bounding box center [1083, 669] width 588 height 66
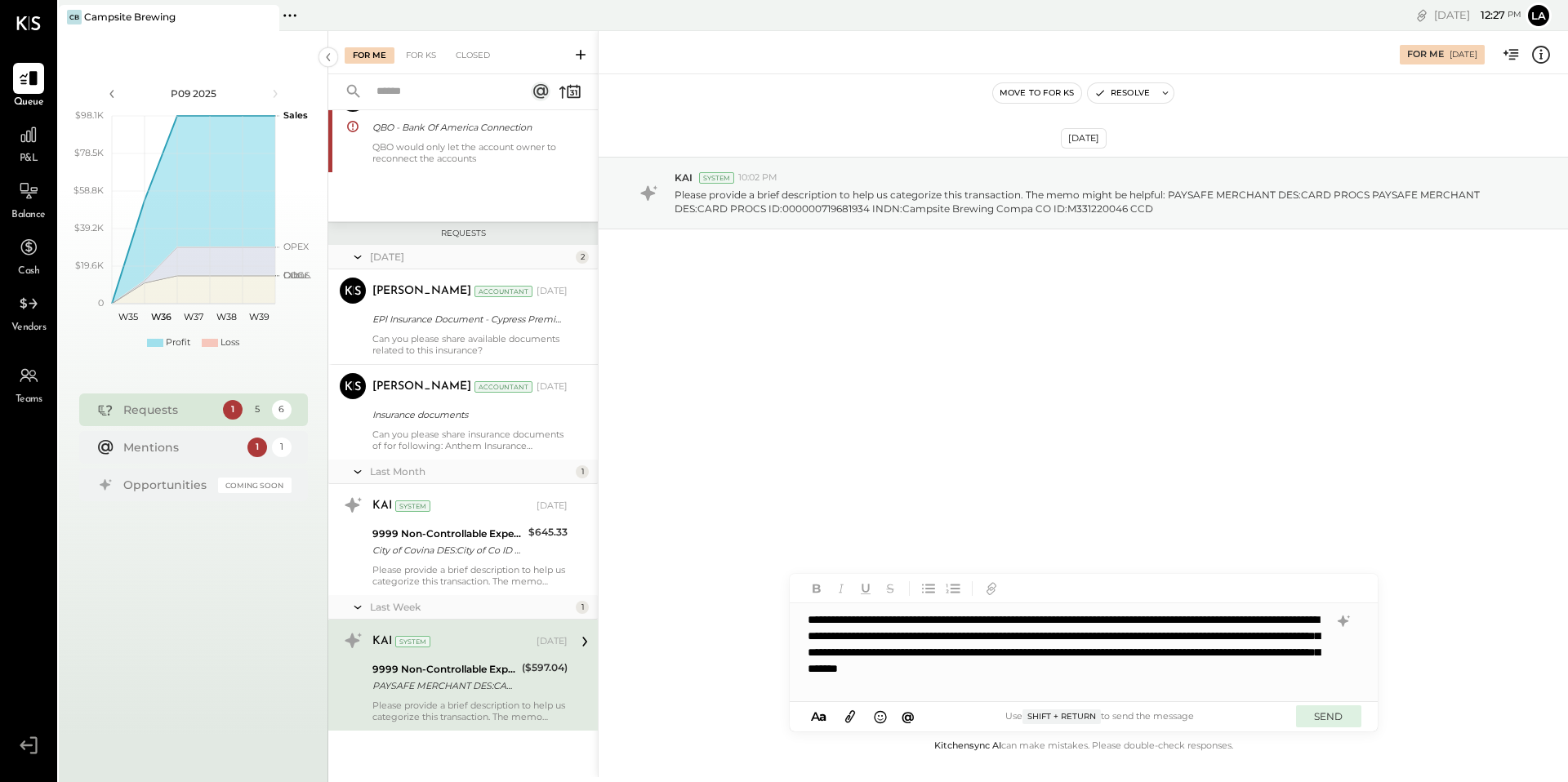
click at [1350, 718] on button "SEND" at bounding box center [1329, 716] width 66 height 22
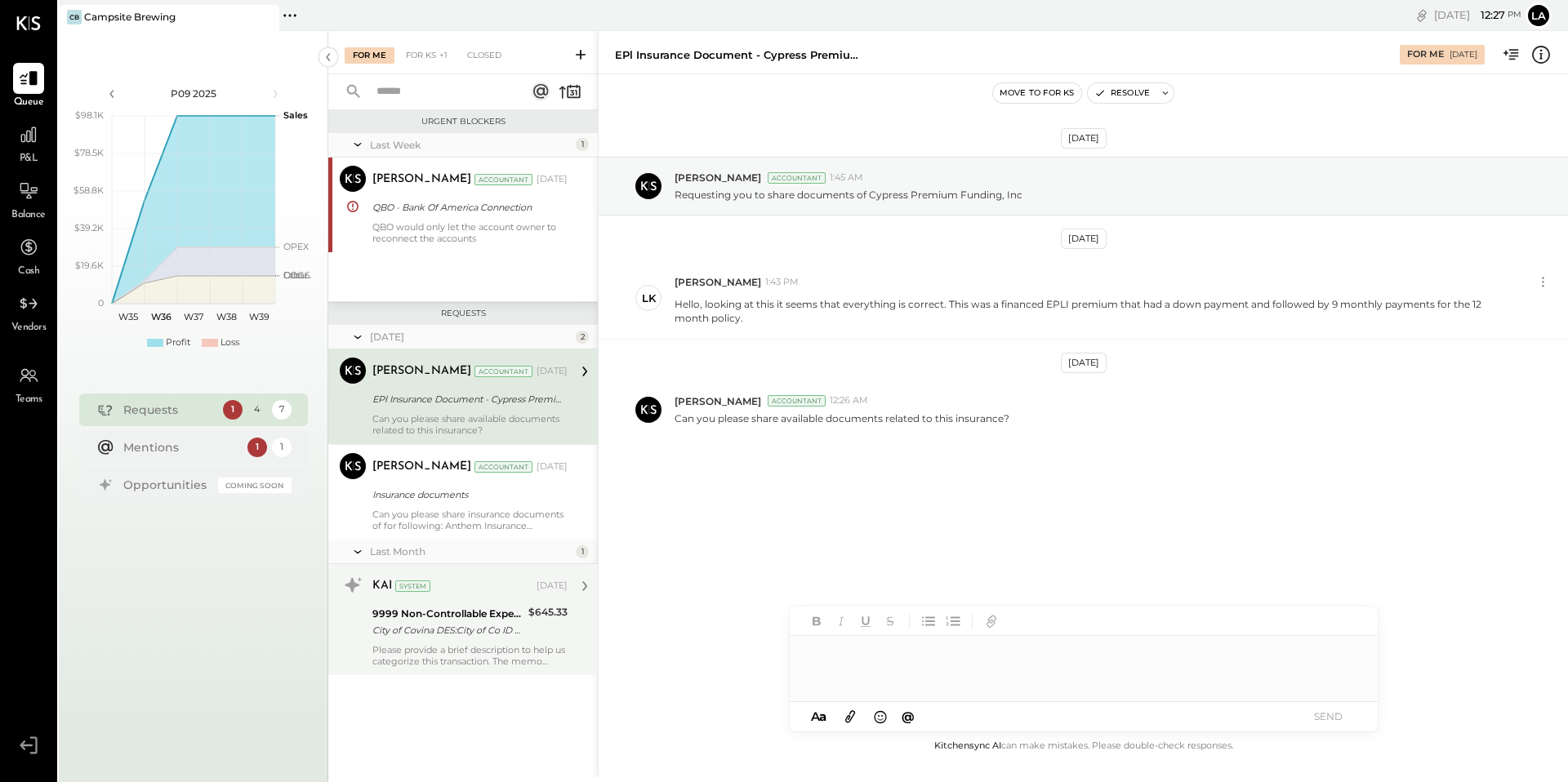
click at [485, 626] on div "City of Covina DES:City of Co ID City of Covina DES:City of Co ID: INDN:AMPSITE…" at bounding box center [448, 630] width 151 height 16
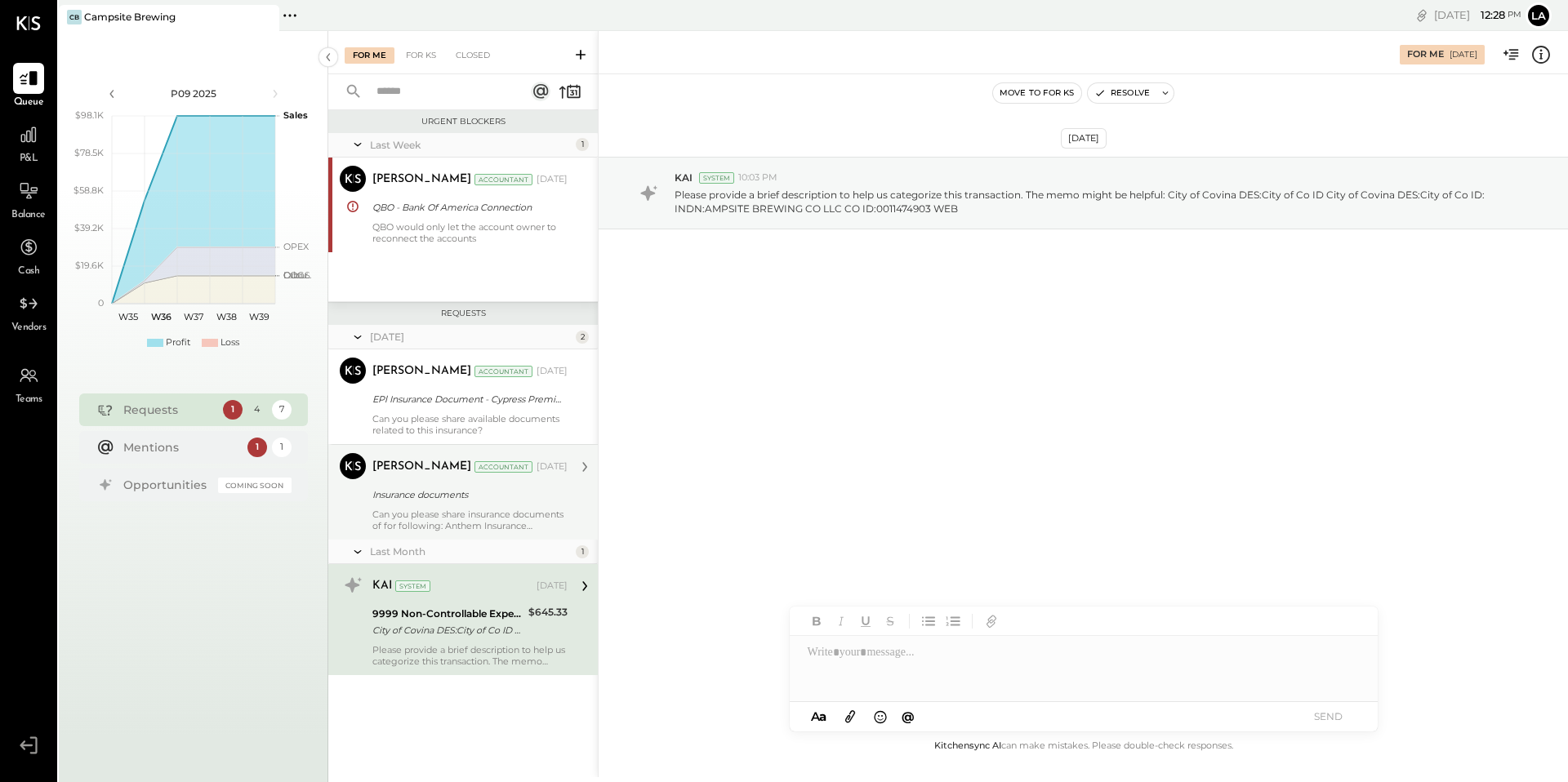
click at [542, 503] on div "Insurance documents" at bounding box center [467, 495] width 190 height 20
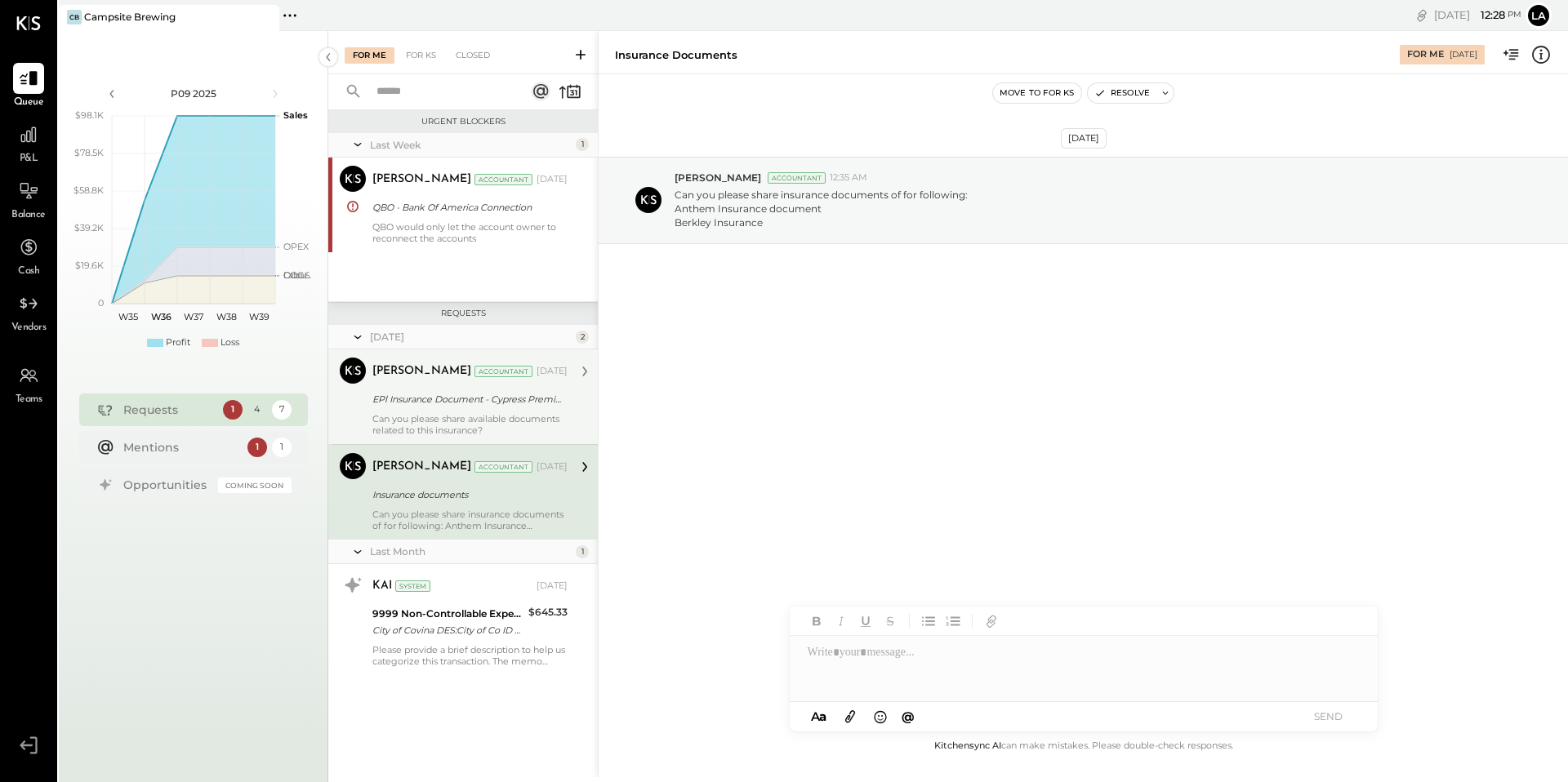
click at [487, 425] on div "Can you please share available documents related to this insurance?" at bounding box center [470, 424] width 195 height 22
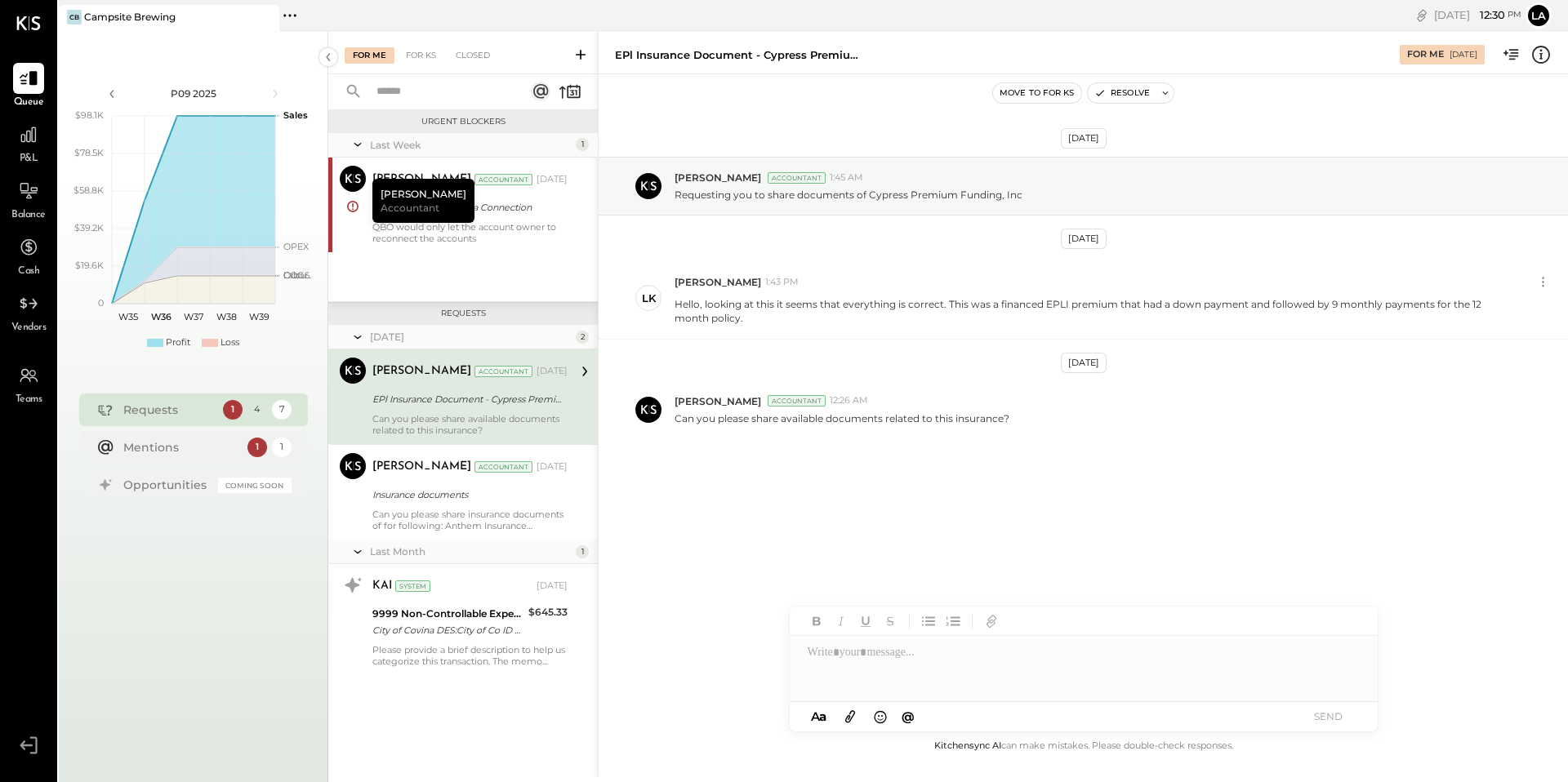
click at [854, 715] on icon at bounding box center [850, 717] width 10 height 13
click at [1340, 720] on button "SEND" at bounding box center [1329, 716] width 66 height 22
click at [1158, 602] on div at bounding box center [1083, 607] width 588 height 66
click at [1310, 709] on button "SEND" at bounding box center [1329, 716] width 66 height 22
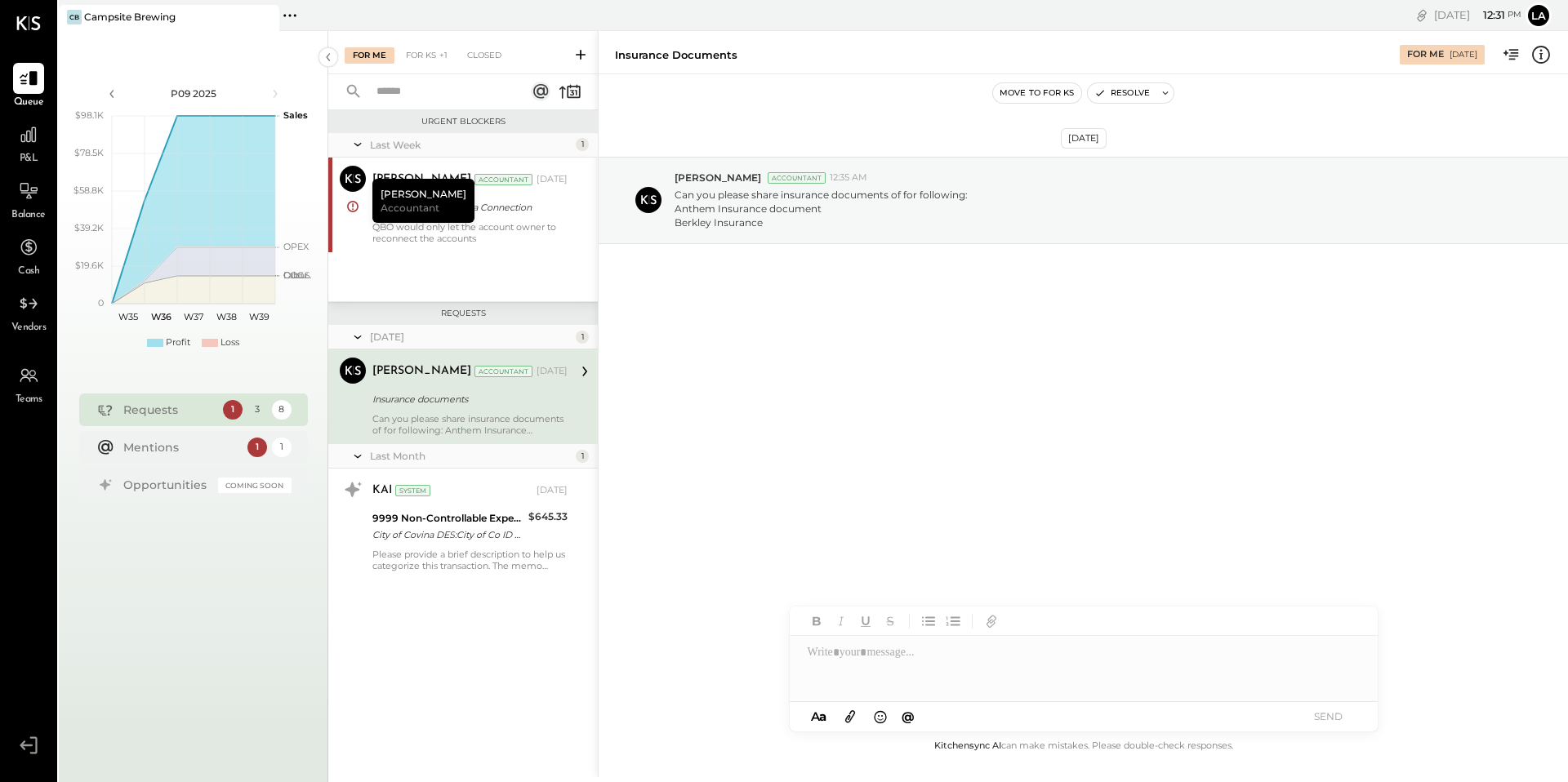
click at [540, 401] on div "Insurance documents" at bounding box center [467, 400] width 190 height 16
click at [532, 234] on div "QBO would only let the account owner to reconnect the accounts" at bounding box center [470, 232] width 195 height 22
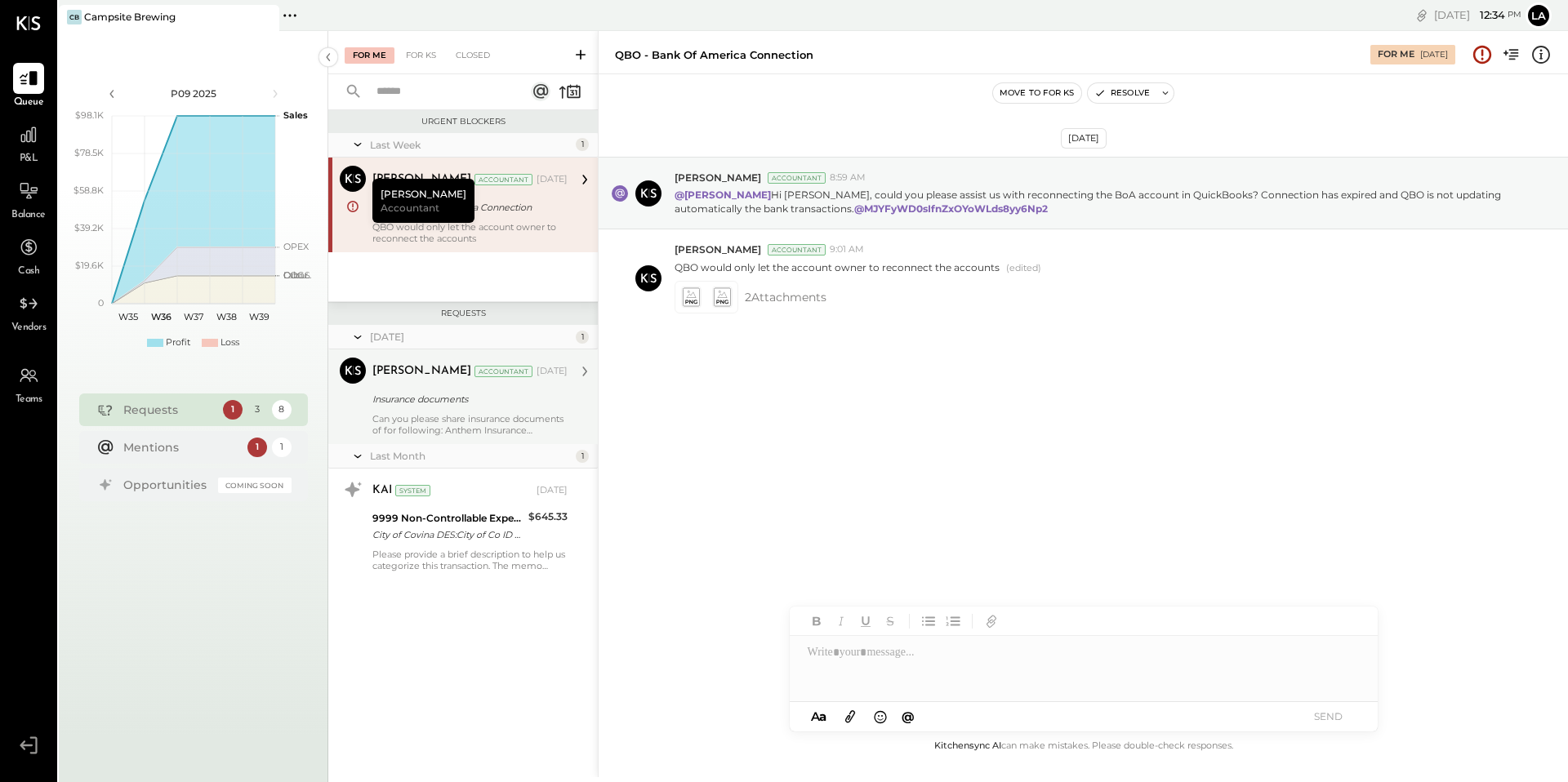
click at [513, 410] on div "[PERSON_NAME] Accountant [DATE] Insurance documents Can you please share insura…" at bounding box center [470, 396] width 195 height 78
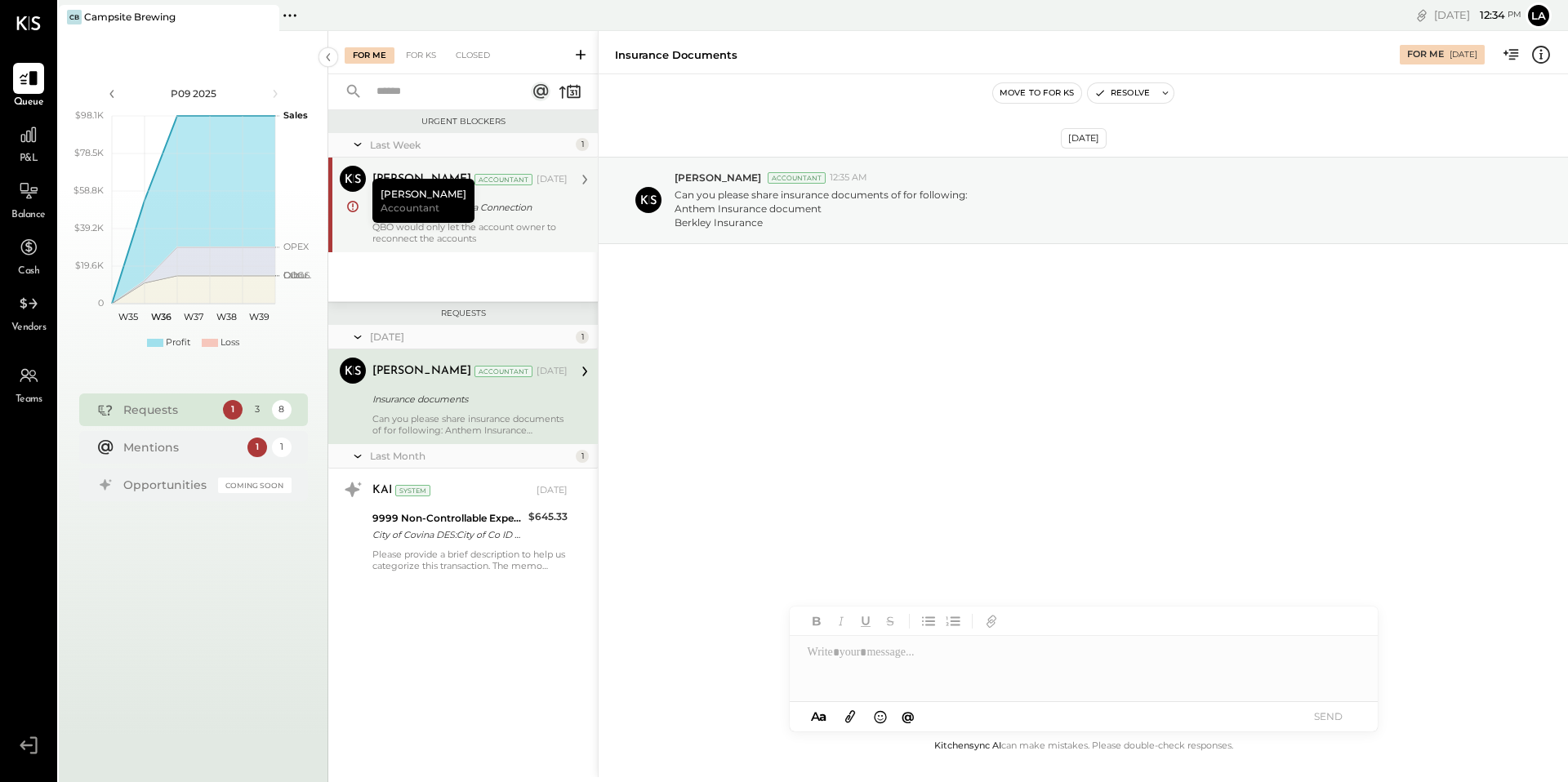
click at [849, 715] on icon at bounding box center [850, 717] width 10 height 13
click at [960, 595] on div at bounding box center [1083, 610] width 588 height 66
click at [1333, 723] on button "SEND" at bounding box center [1329, 716] width 66 height 22
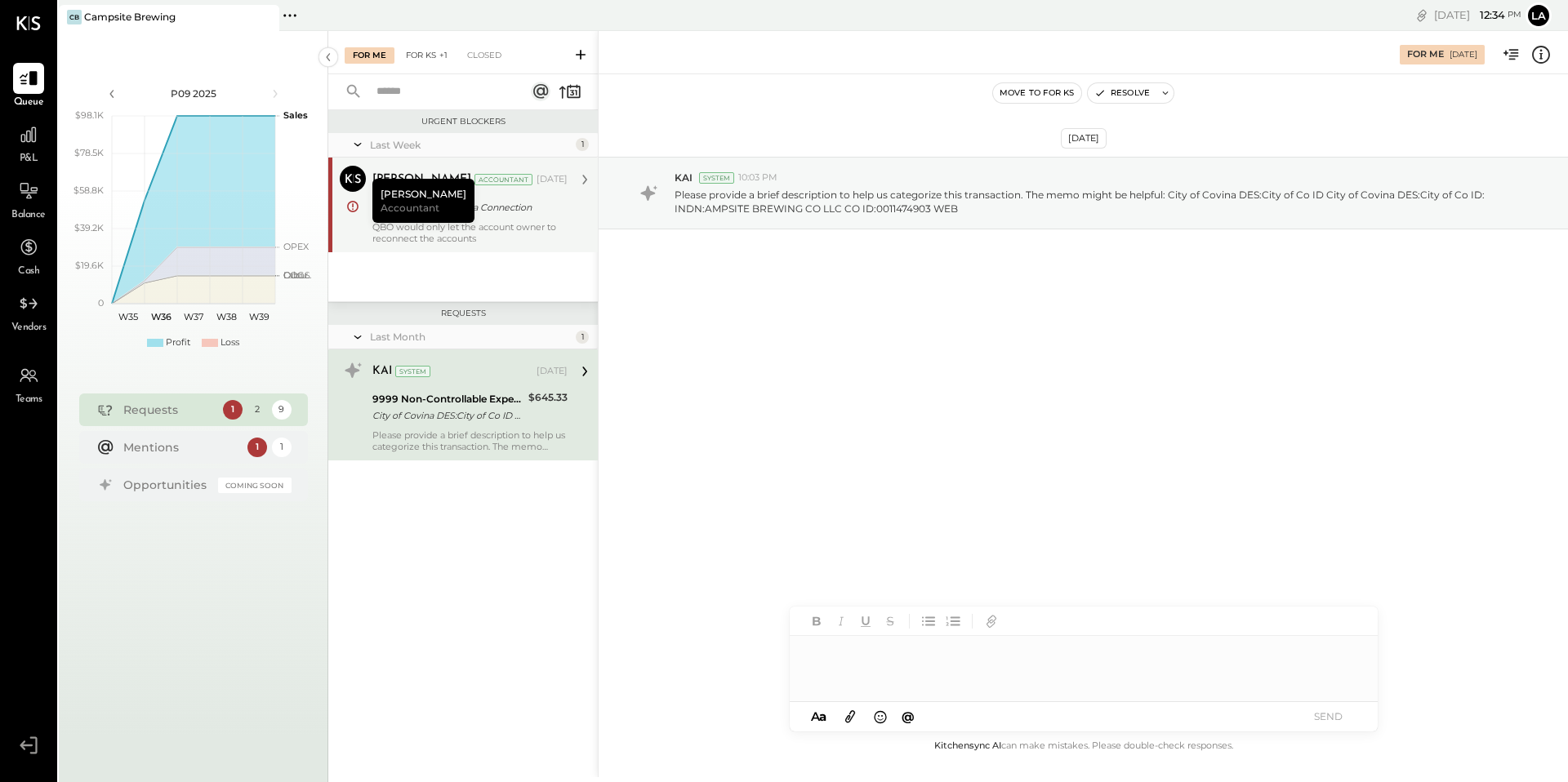
click at [415, 50] on div "For KS +1" at bounding box center [427, 56] width 58 height 16
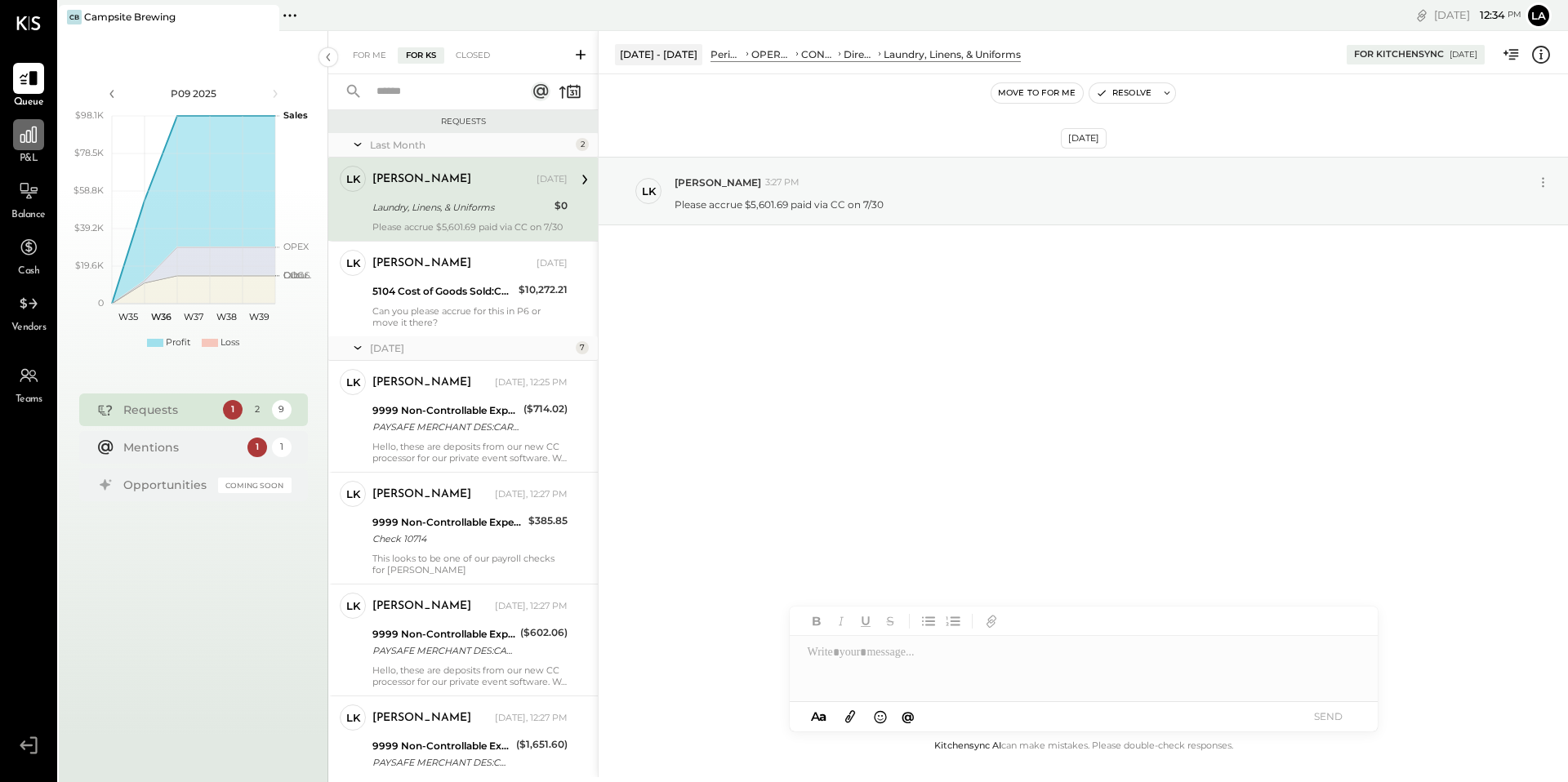
click at [33, 139] on icon at bounding box center [29, 135] width 22 height 22
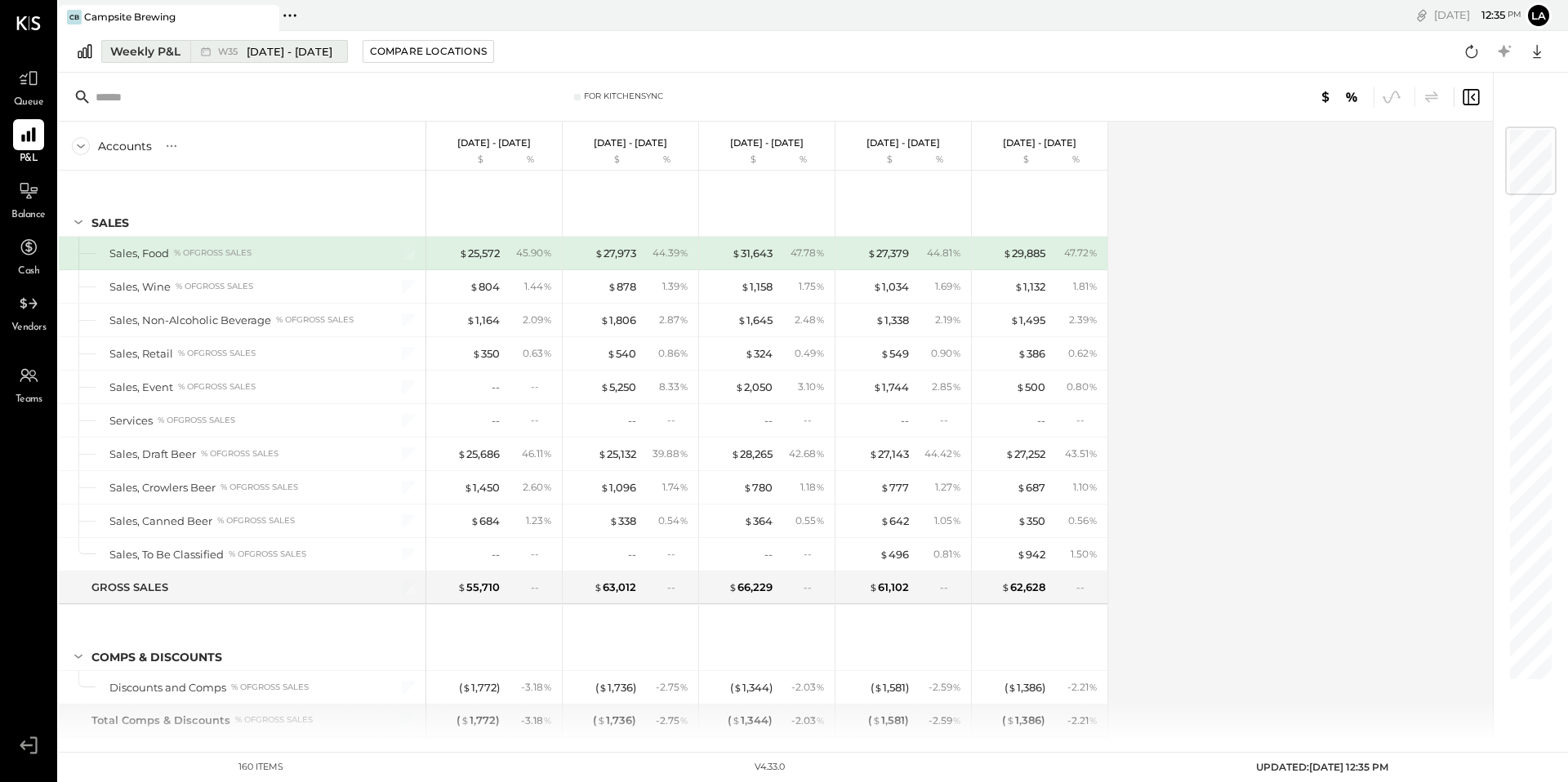
click at [150, 49] on div "Weekly P&L" at bounding box center [145, 51] width 70 height 16
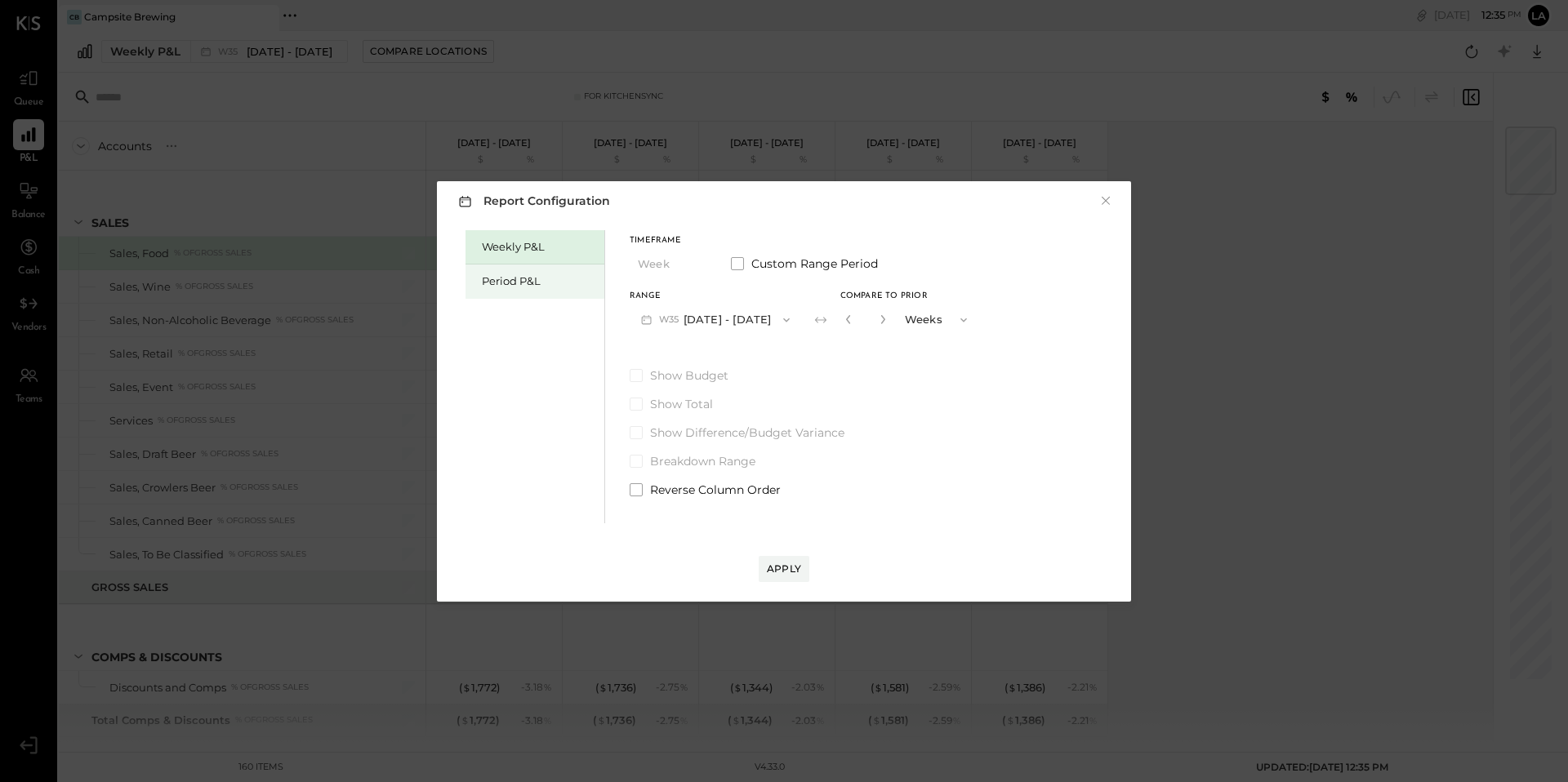
click at [541, 283] on div "Period P&L" at bounding box center [538, 281] width 114 height 15
click at [674, 260] on button "Period" at bounding box center [671, 265] width 82 height 31
click at [679, 256] on div "Period" at bounding box center [670, 265] width 80 height 30
click at [736, 316] on button "P09 [DATE] - [DATE]" at bounding box center [715, 319] width 170 height 31
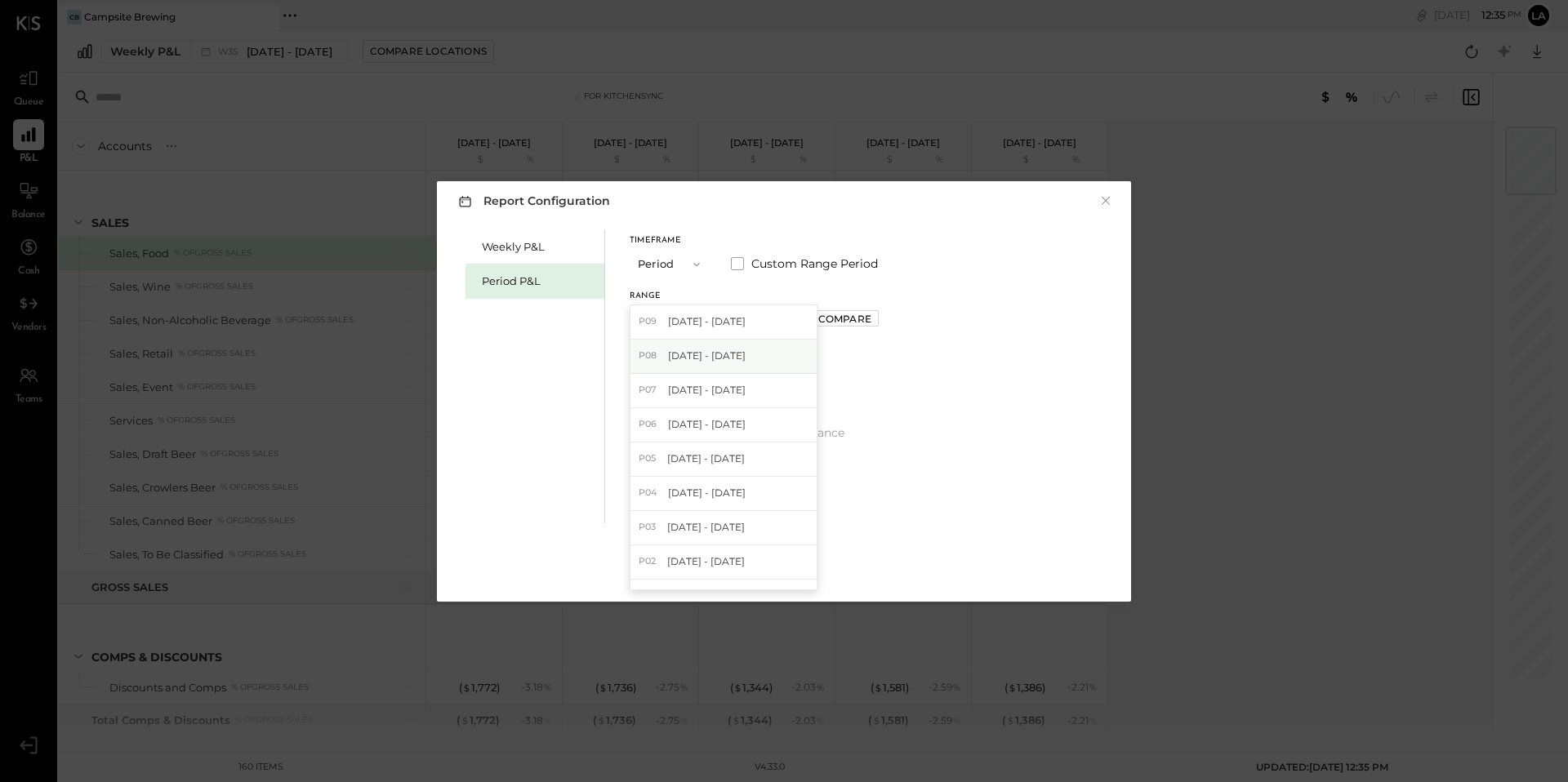
click at [723, 355] on span "[DATE] - [DATE]" at bounding box center [707, 355] width 77 height 13
click at [869, 319] on div "Compare" at bounding box center [844, 319] width 53 height 13
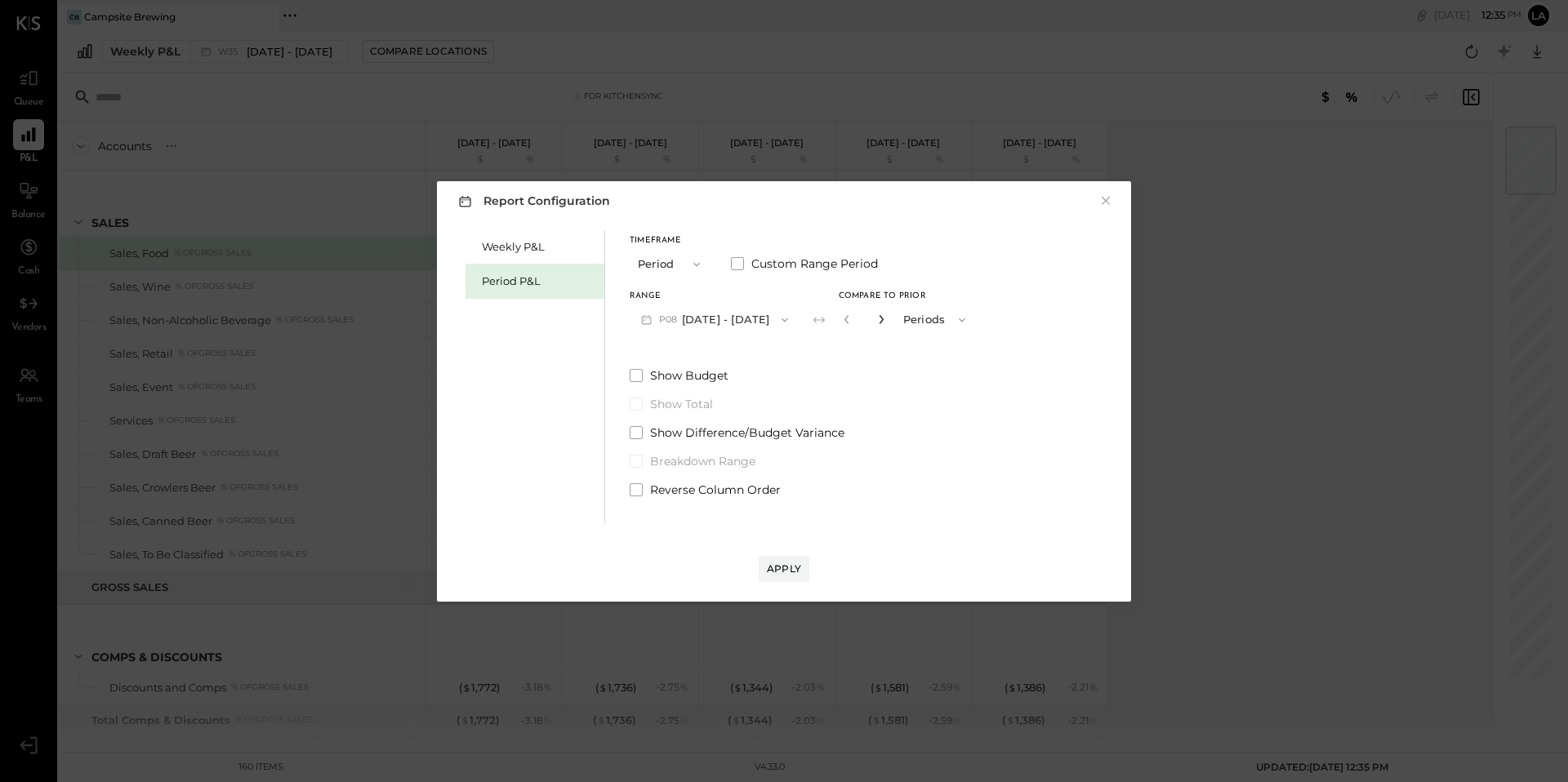
click at [886, 321] on icon "button" at bounding box center [881, 319] width 10 height 10
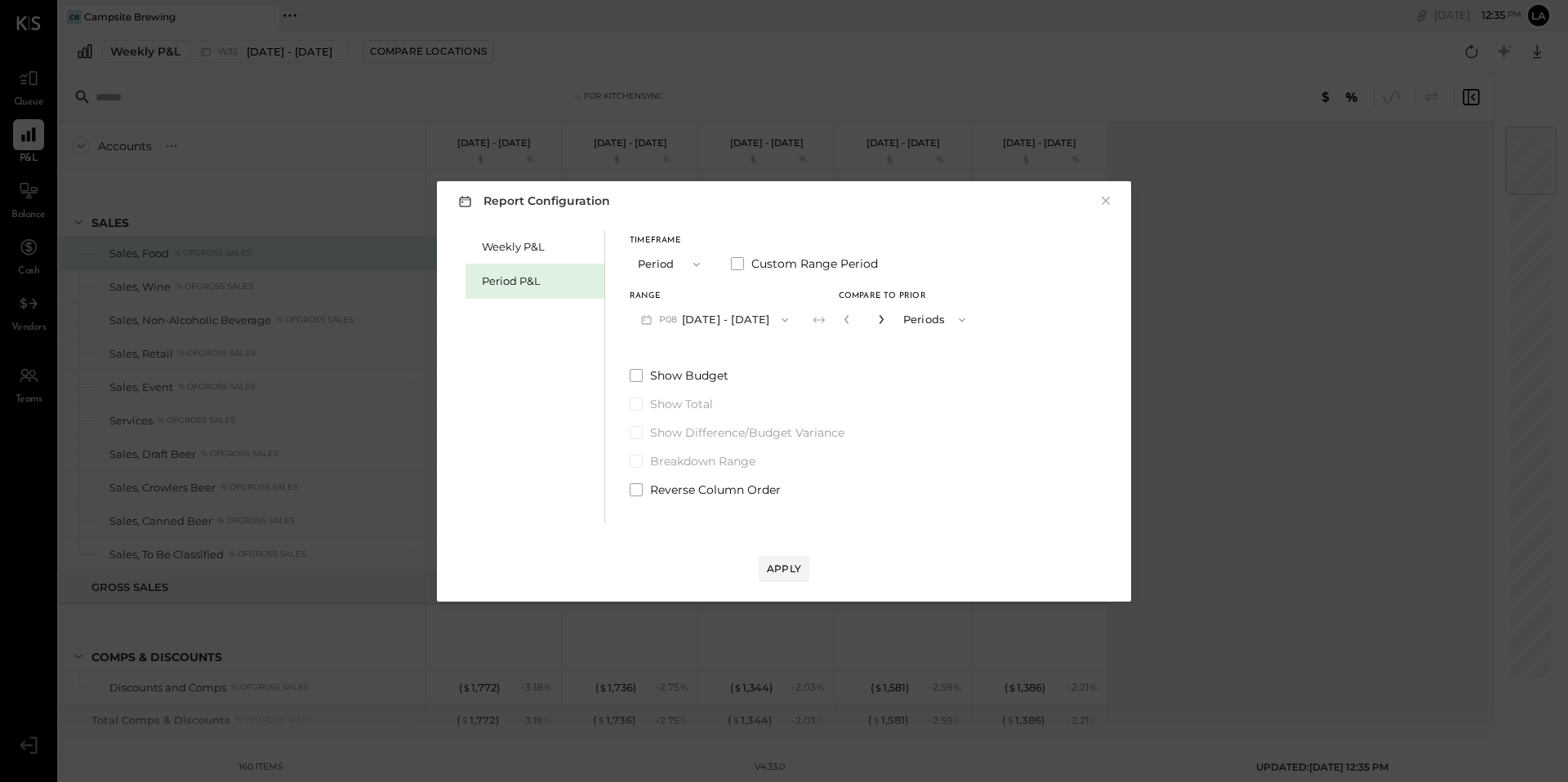
click at [886, 321] on icon "button" at bounding box center [881, 319] width 10 height 10
type input "*"
click at [776, 562] on div "Apply" at bounding box center [784, 568] width 34 height 13
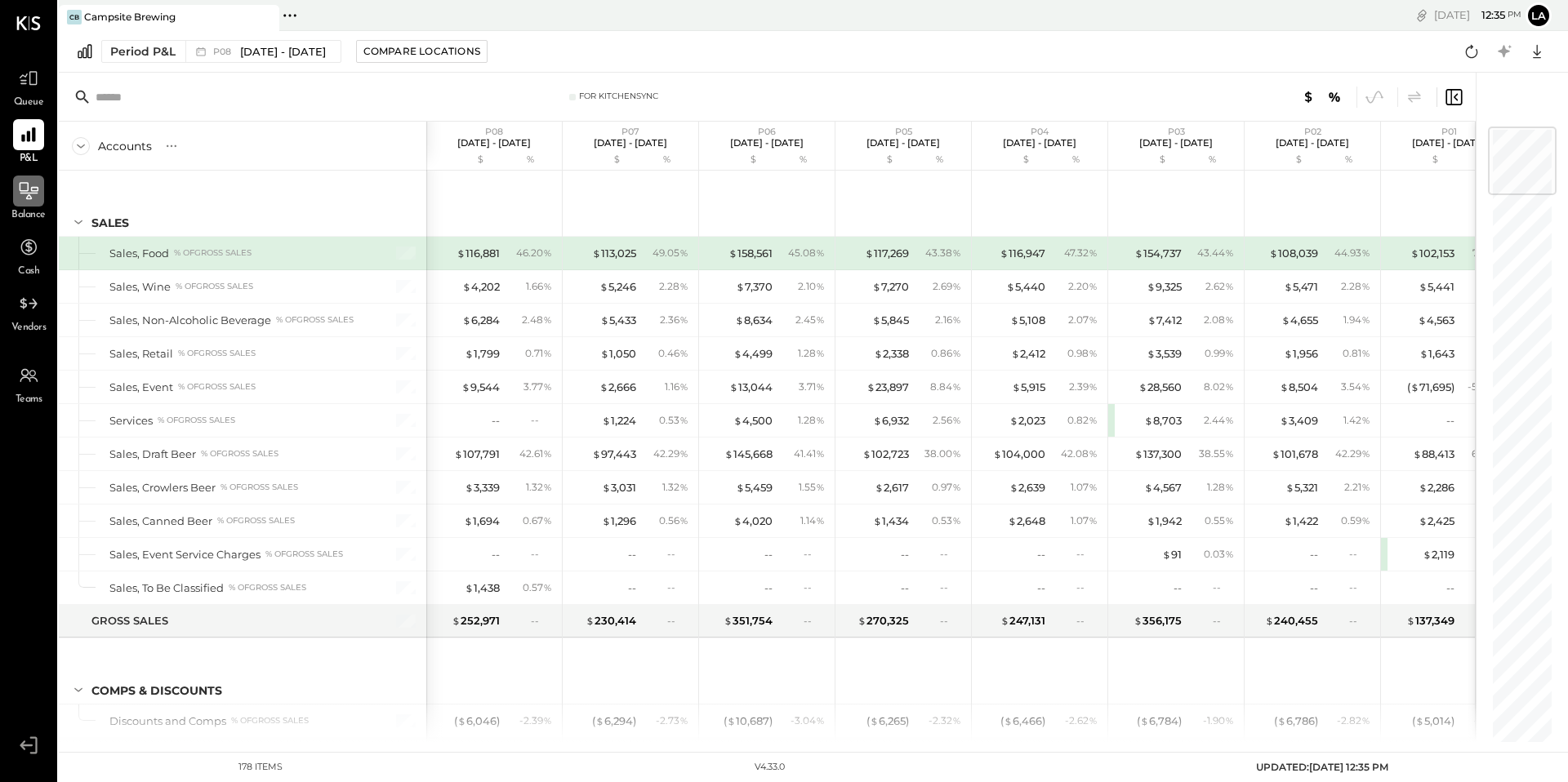
click at [33, 193] on icon at bounding box center [30, 193] width 18 height 2
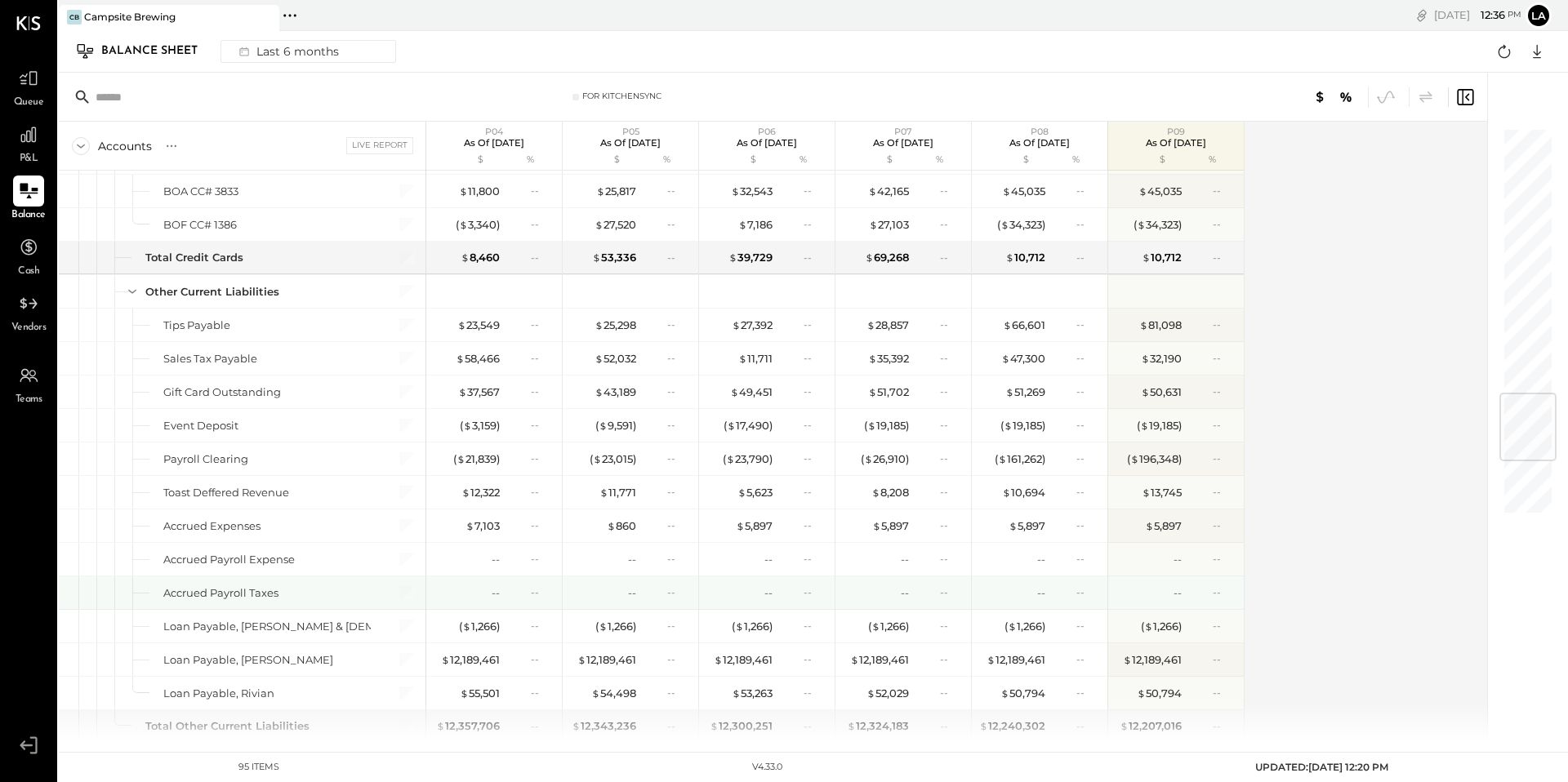
scroll to position [2215, 0]
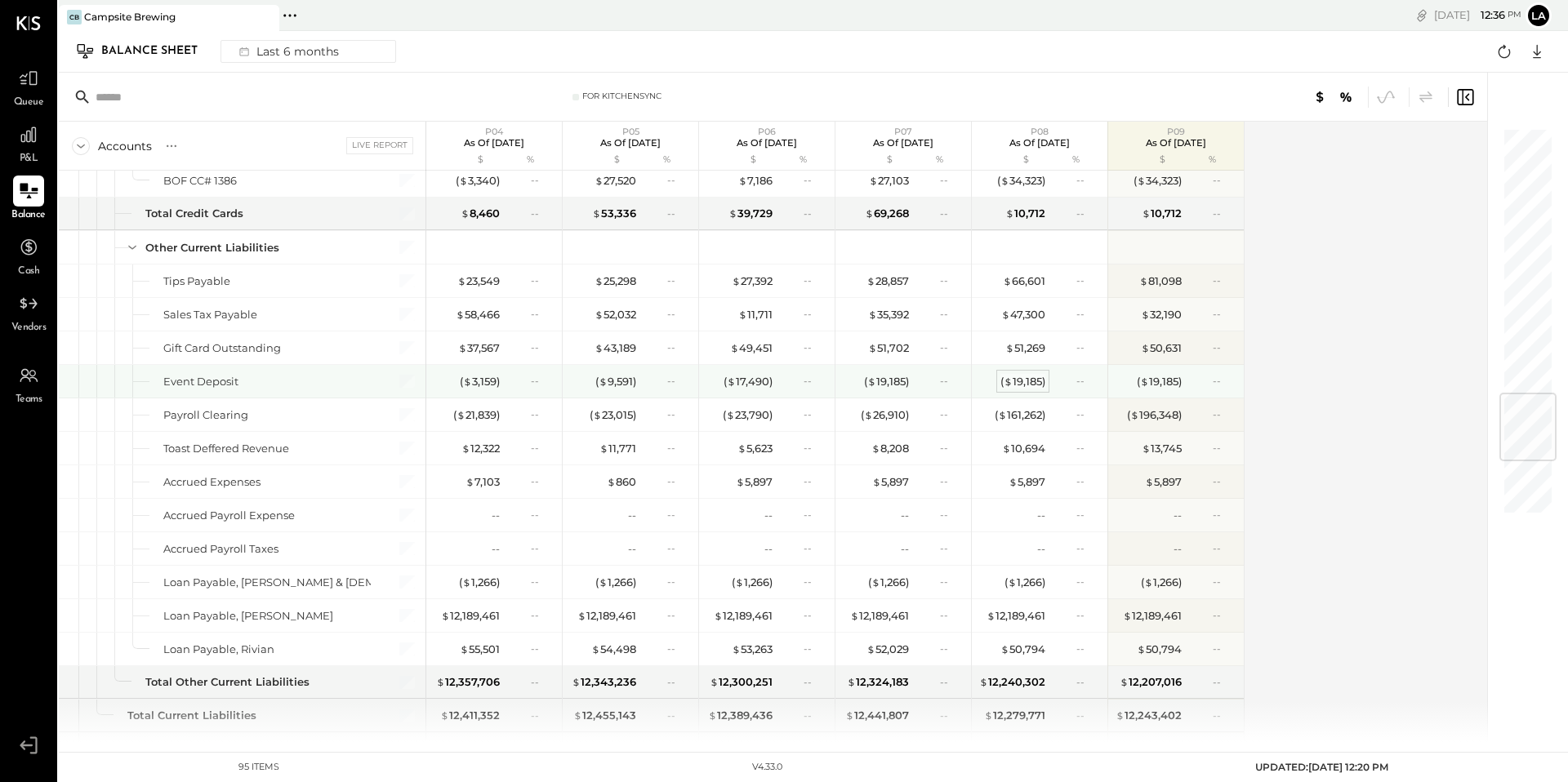
click at [1032, 382] on div "( $ 19,185 )" at bounding box center [1023, 382] width 45 height 15
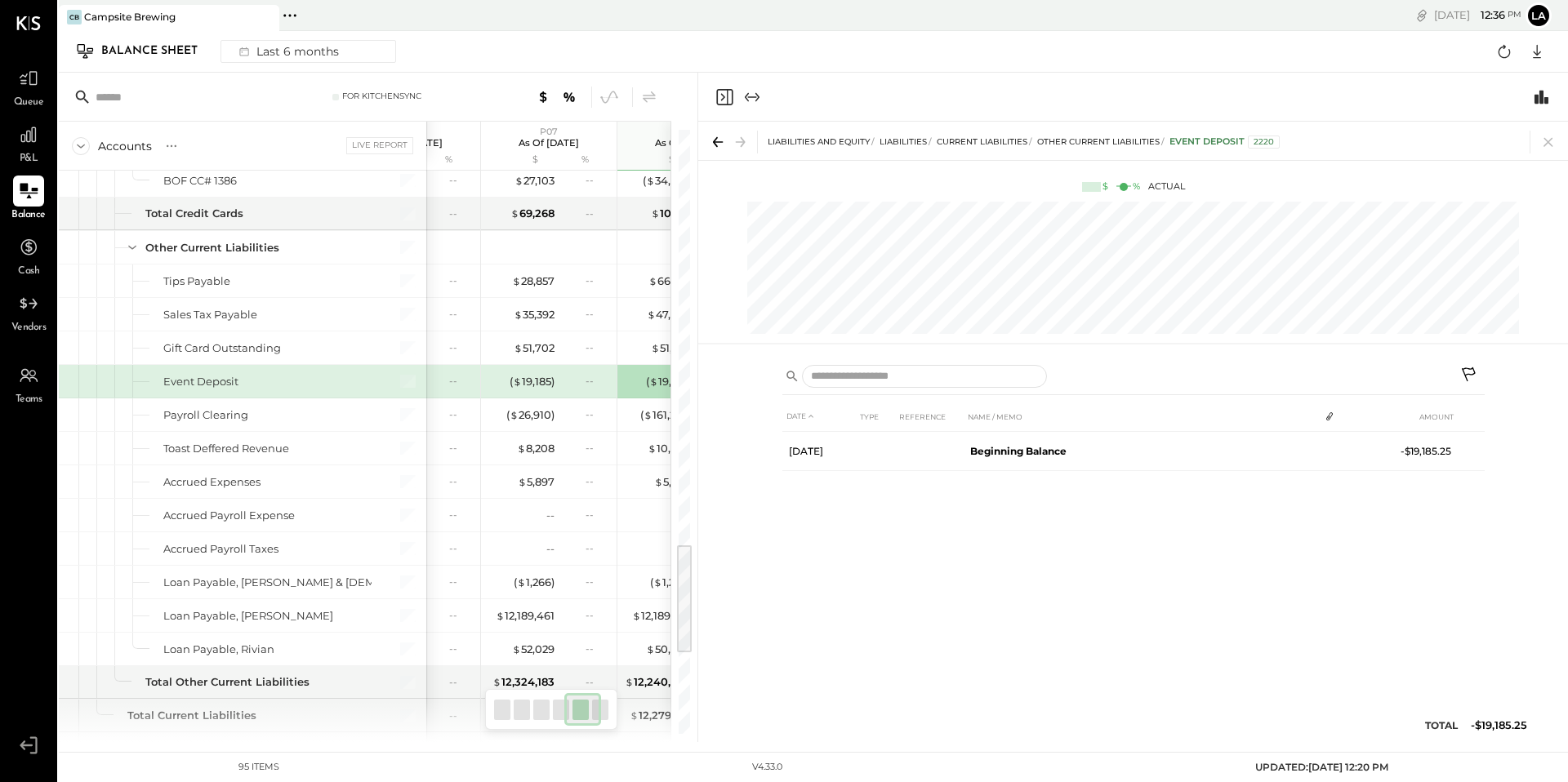
scroll to position [0, 491]
